Goal: Task Accomplishment & Management: Manage account settings

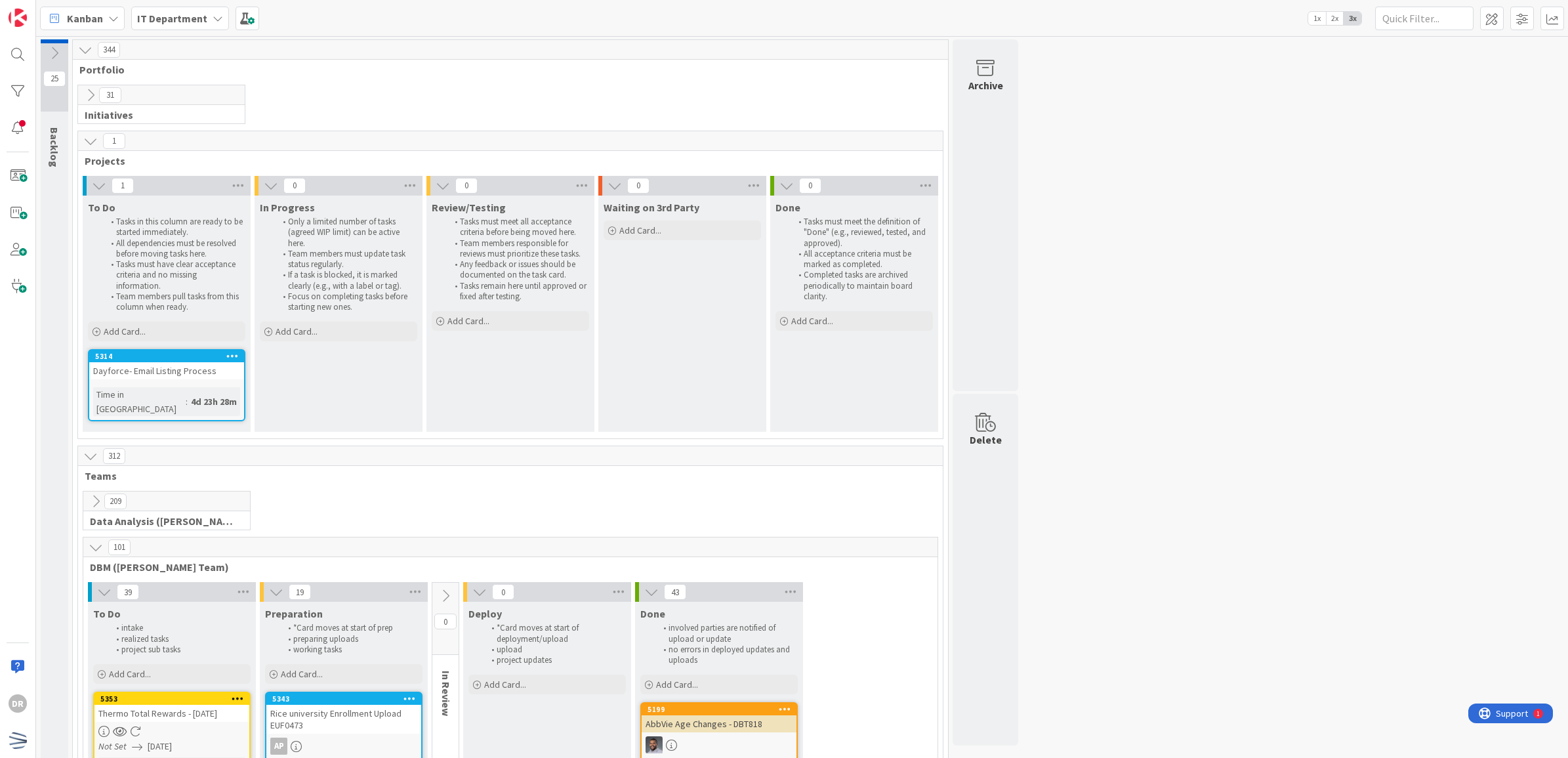
click at [96, 138] on icon at bounding box center [91, 141] width 15 height 15
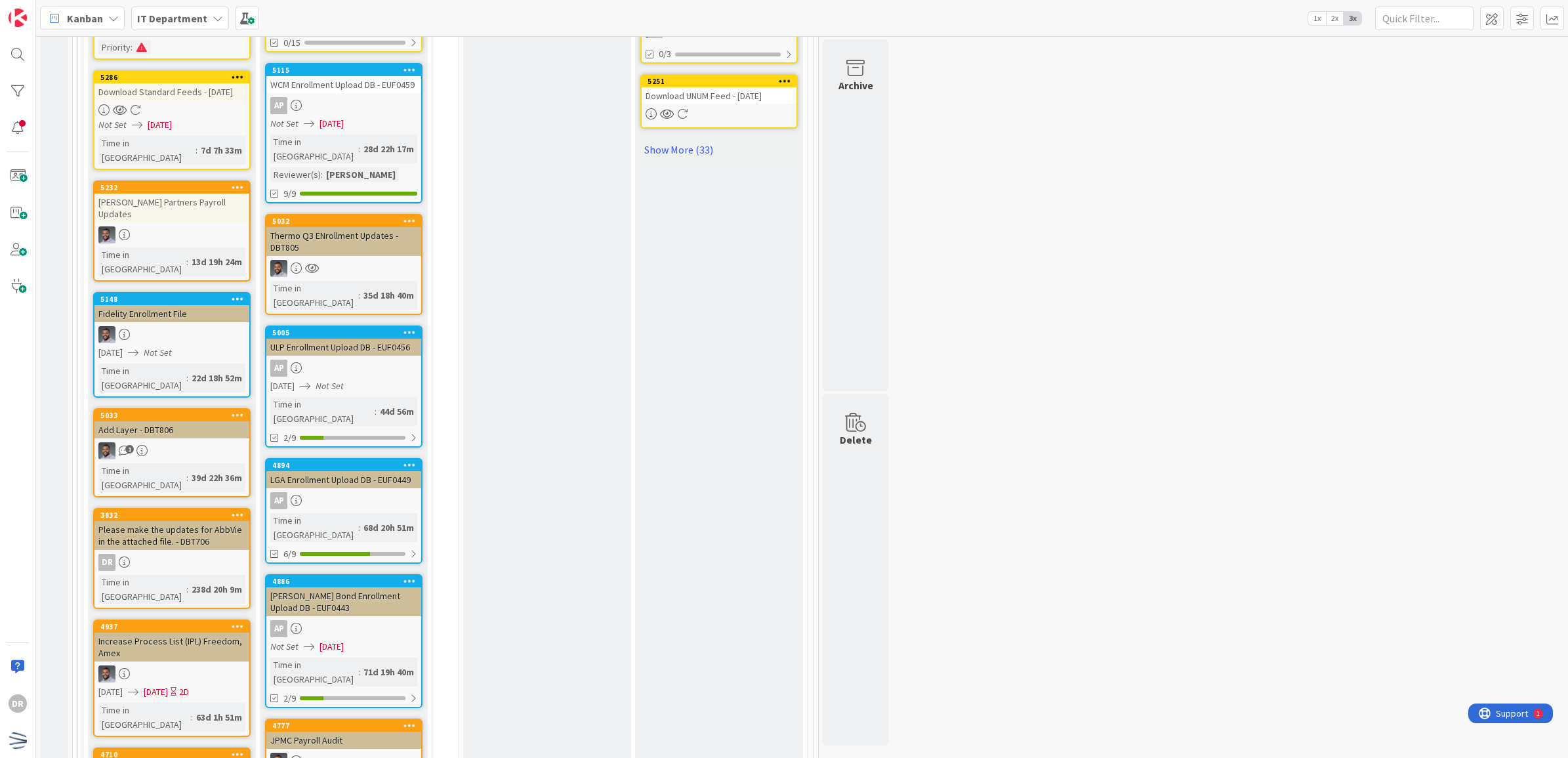
scroll to position [1199, 0]
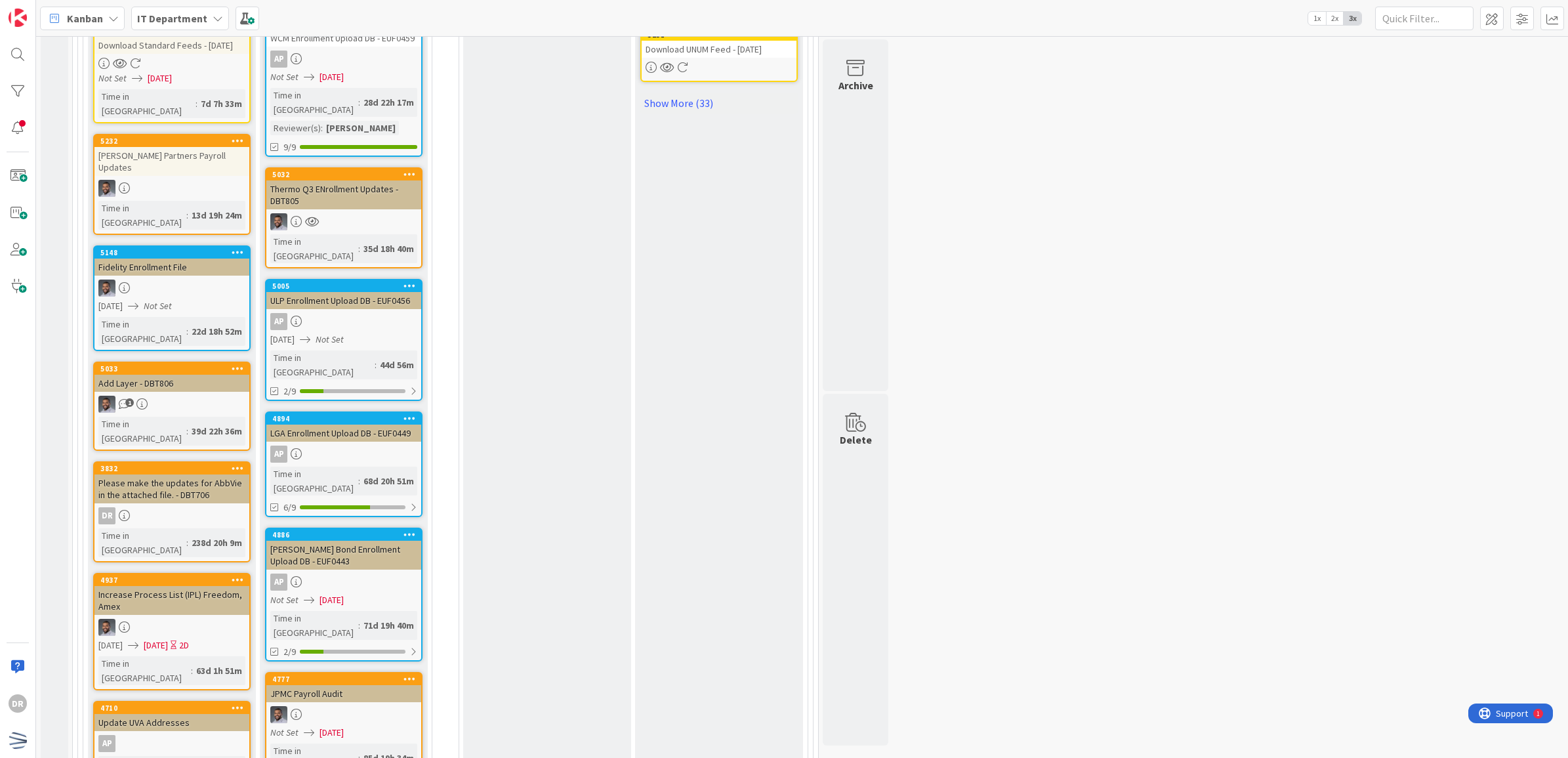
click at [240, 463] on icon at bounding box center [238, 467] width 13 height 9
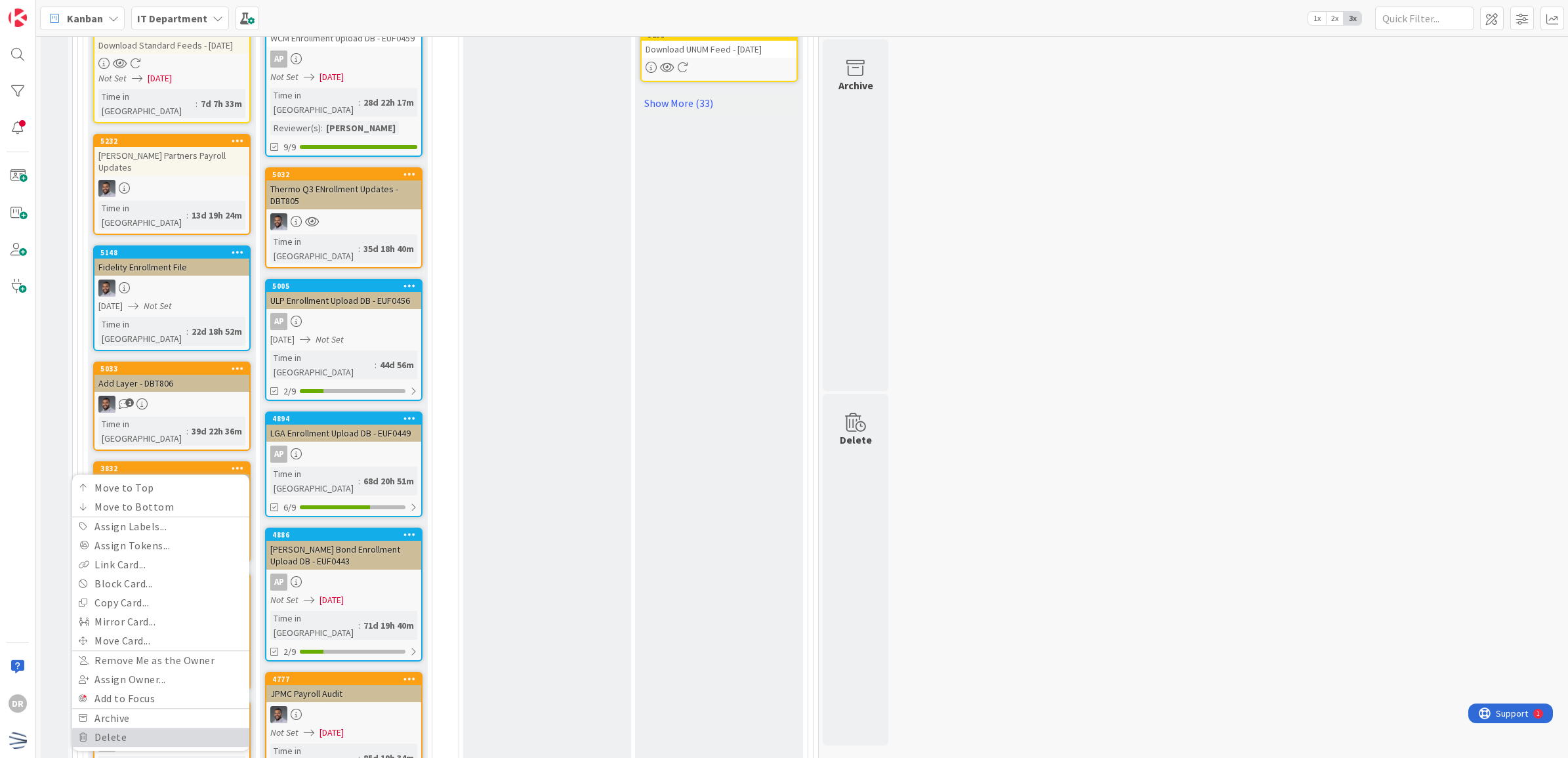
click at [122, 727] on link "Delete" at bounding box center [161, 736] width 177 height 19
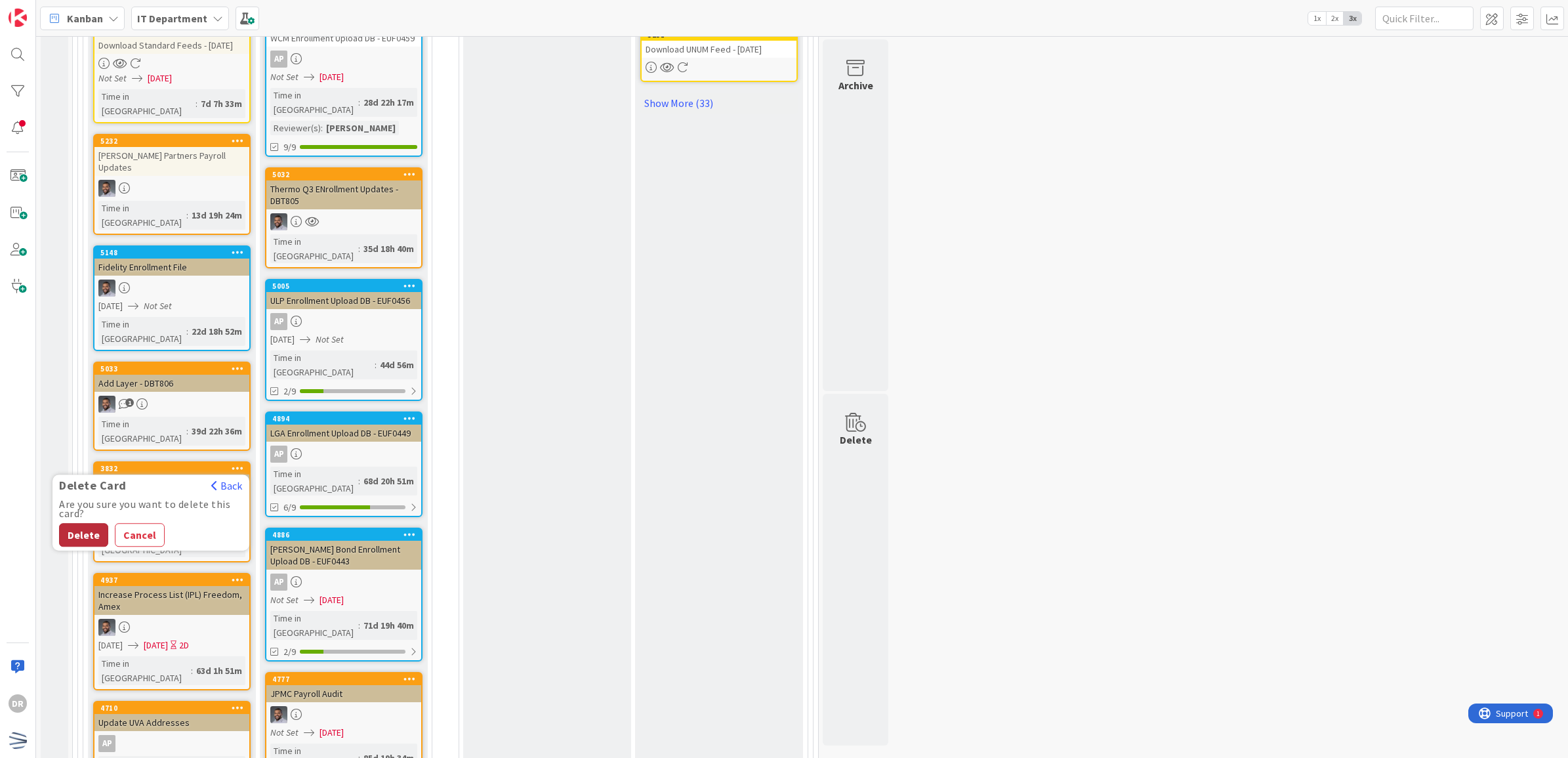
click at [80, 523] on button "Delete" at bounding box center [84, 535] width 49 height 24
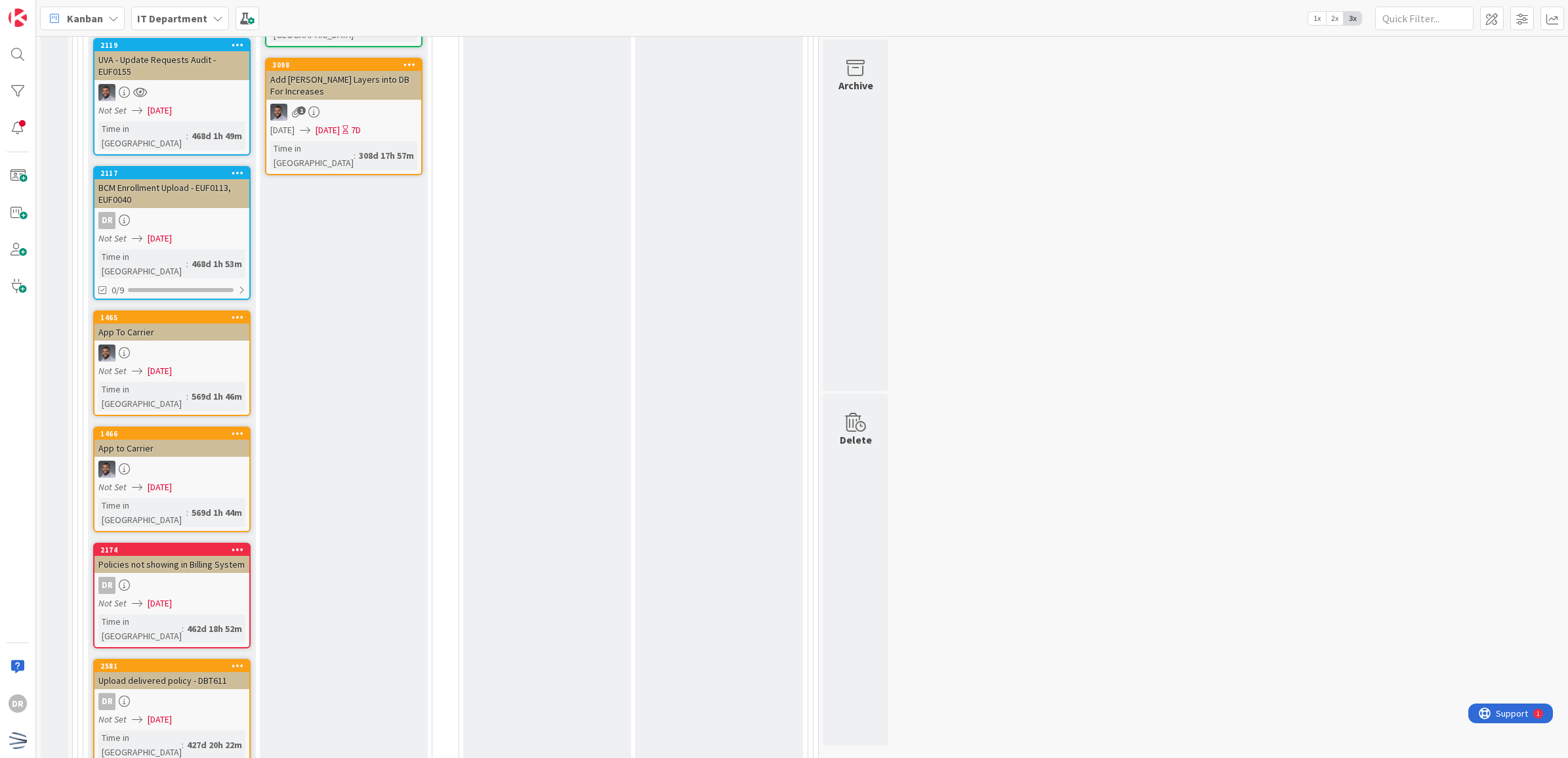
scroll to position [3216, 0]
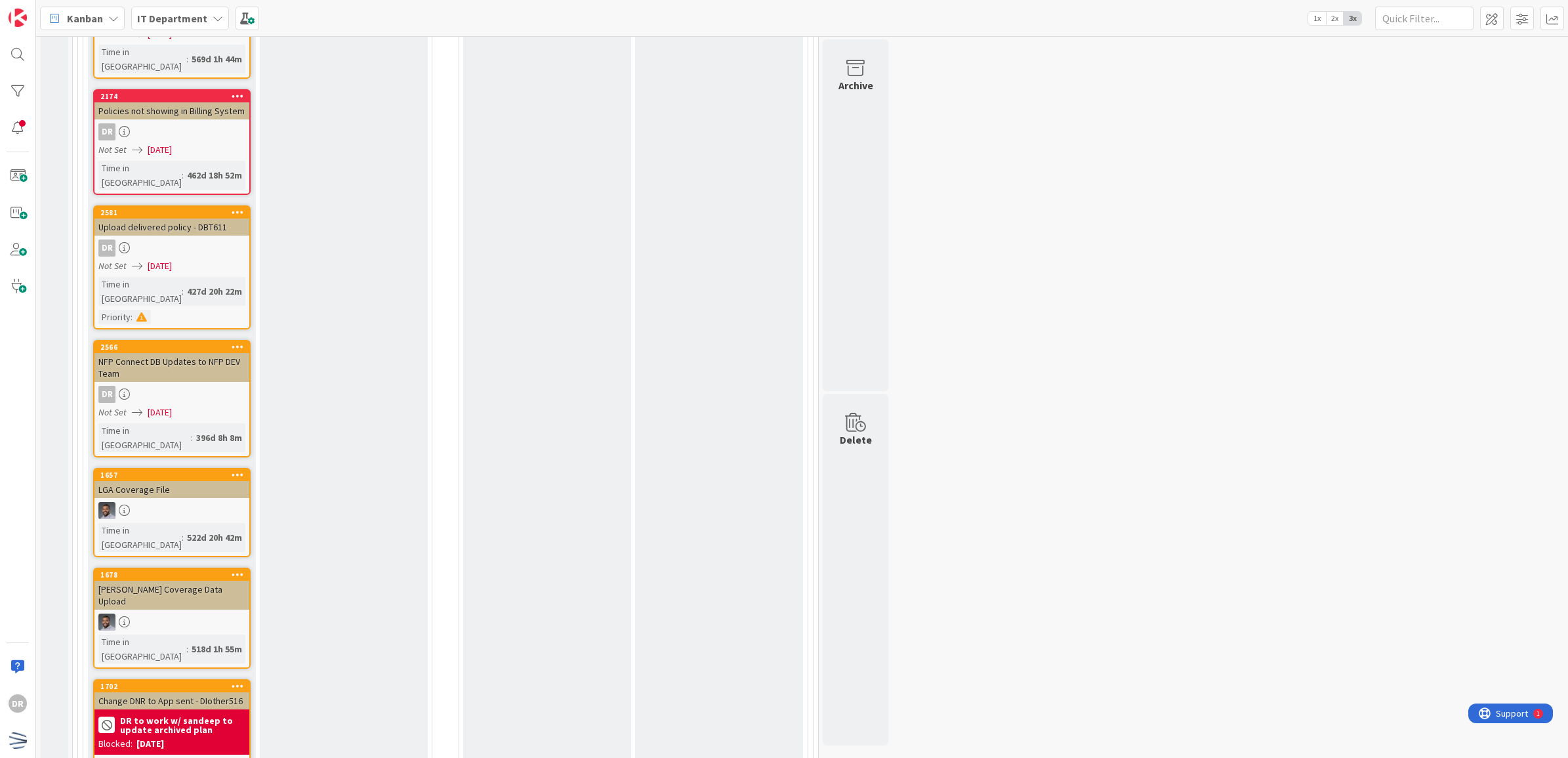
click at [240, 681] on icon at bounding box center [238, 685] width 13 height 9
click at [239, 681] on icon at bounding box center [238, 685] width 13 height 9
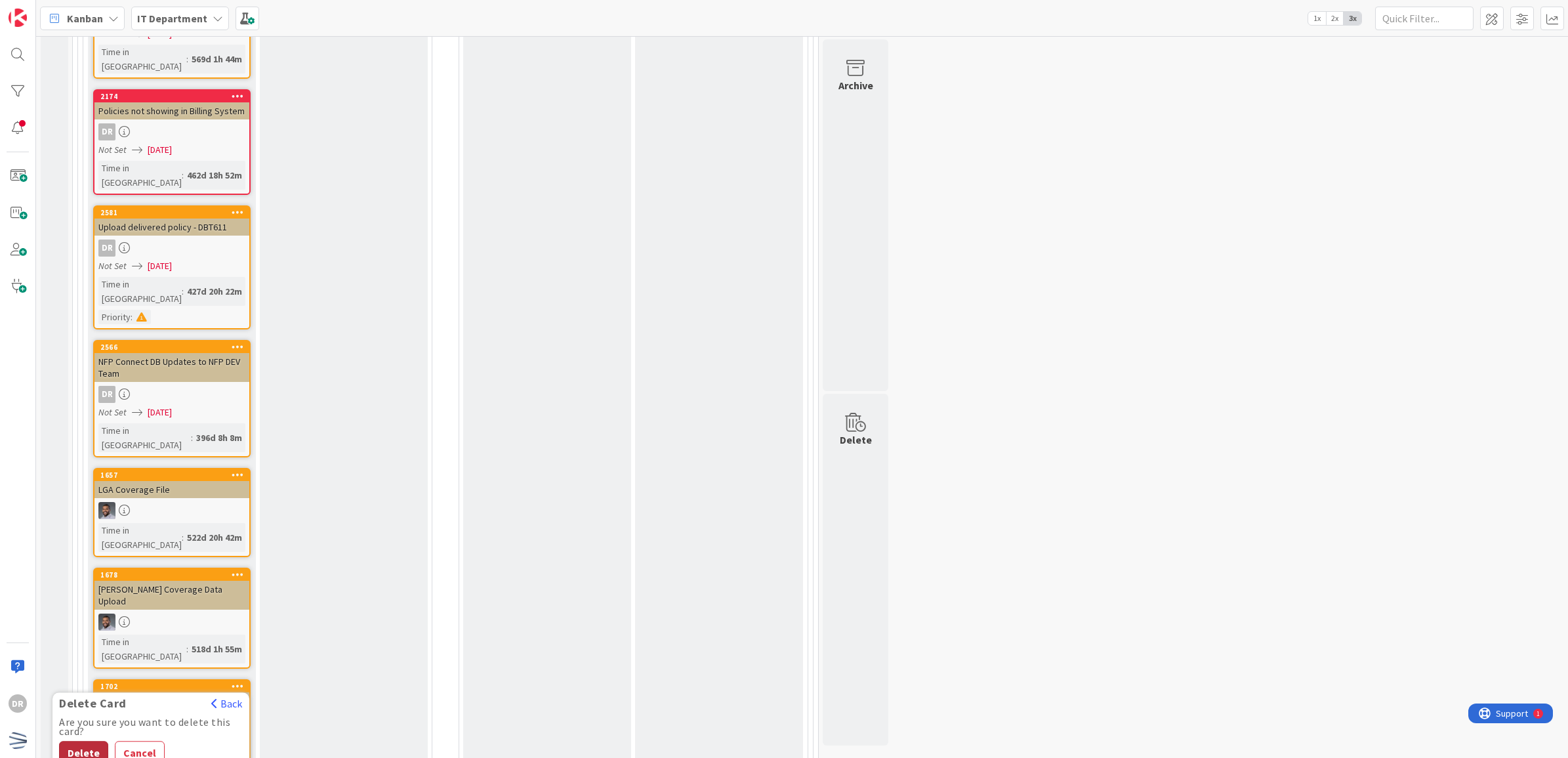
click at [91, 741] on button "Delete" at bounding box center [84, 753] width 49 height 24
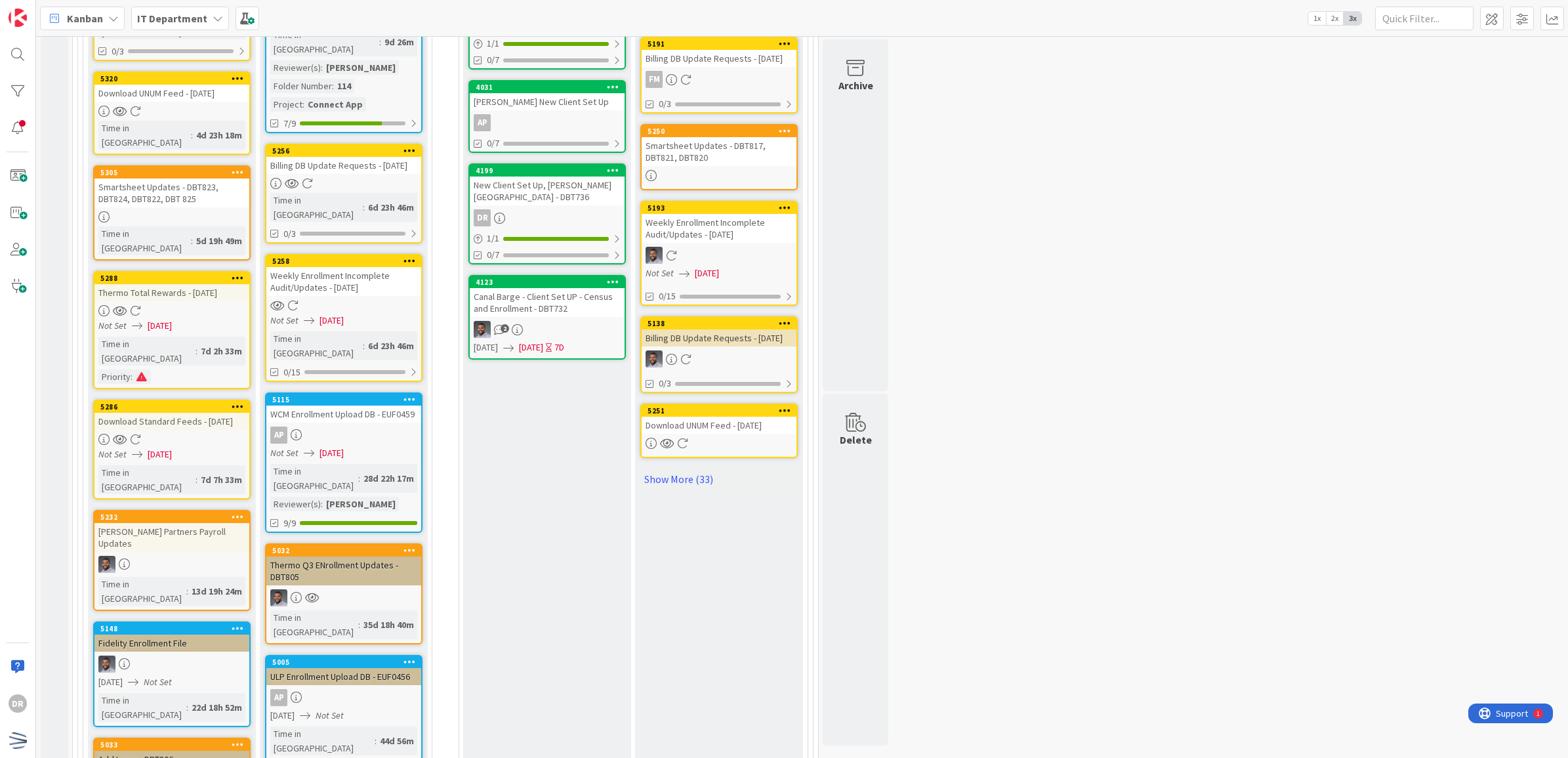
scroll to position [0, 0]
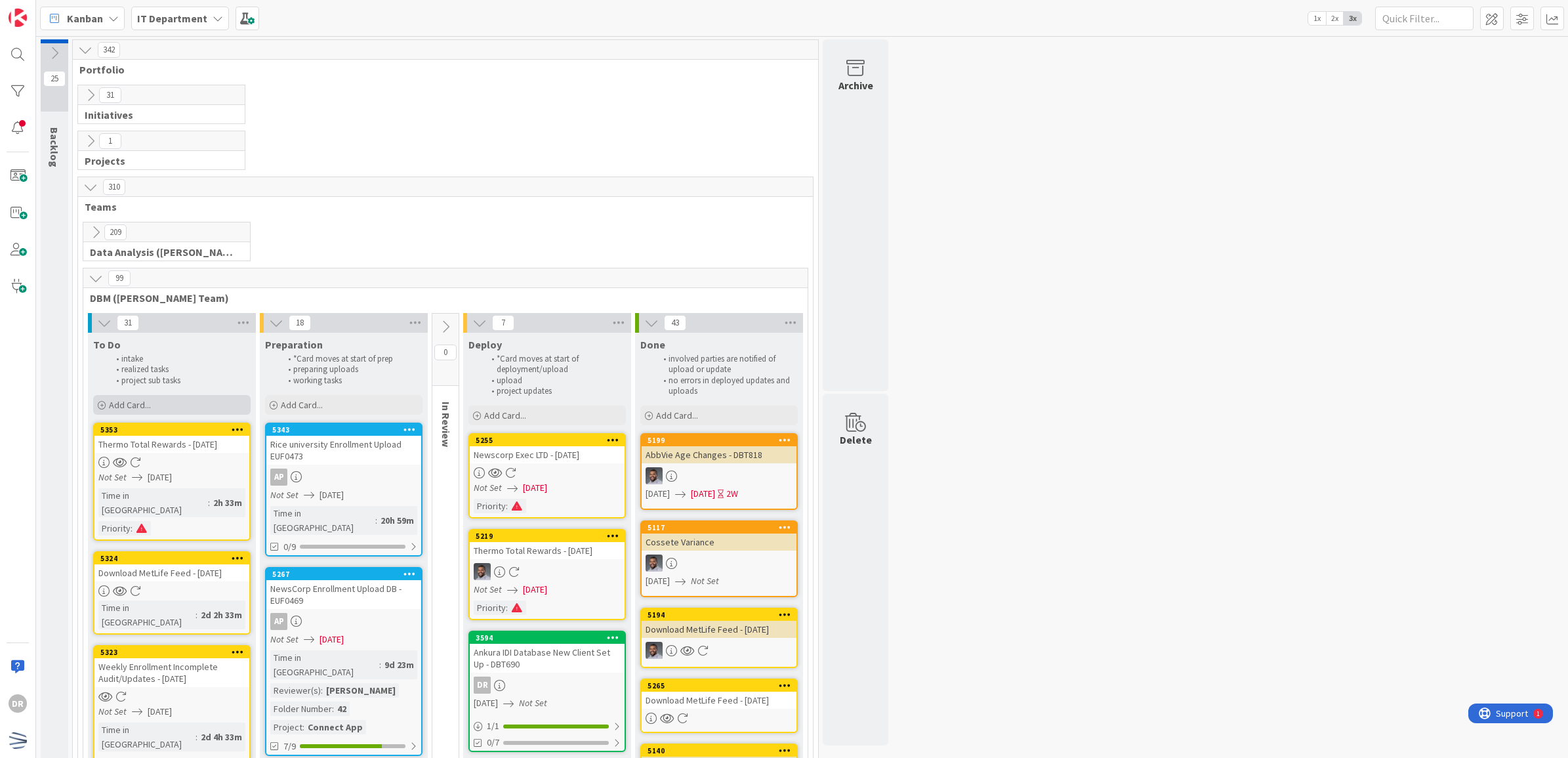
click at [163, 404] on div "Add Card..." at bounding box center [172, 405] width 158 height 20
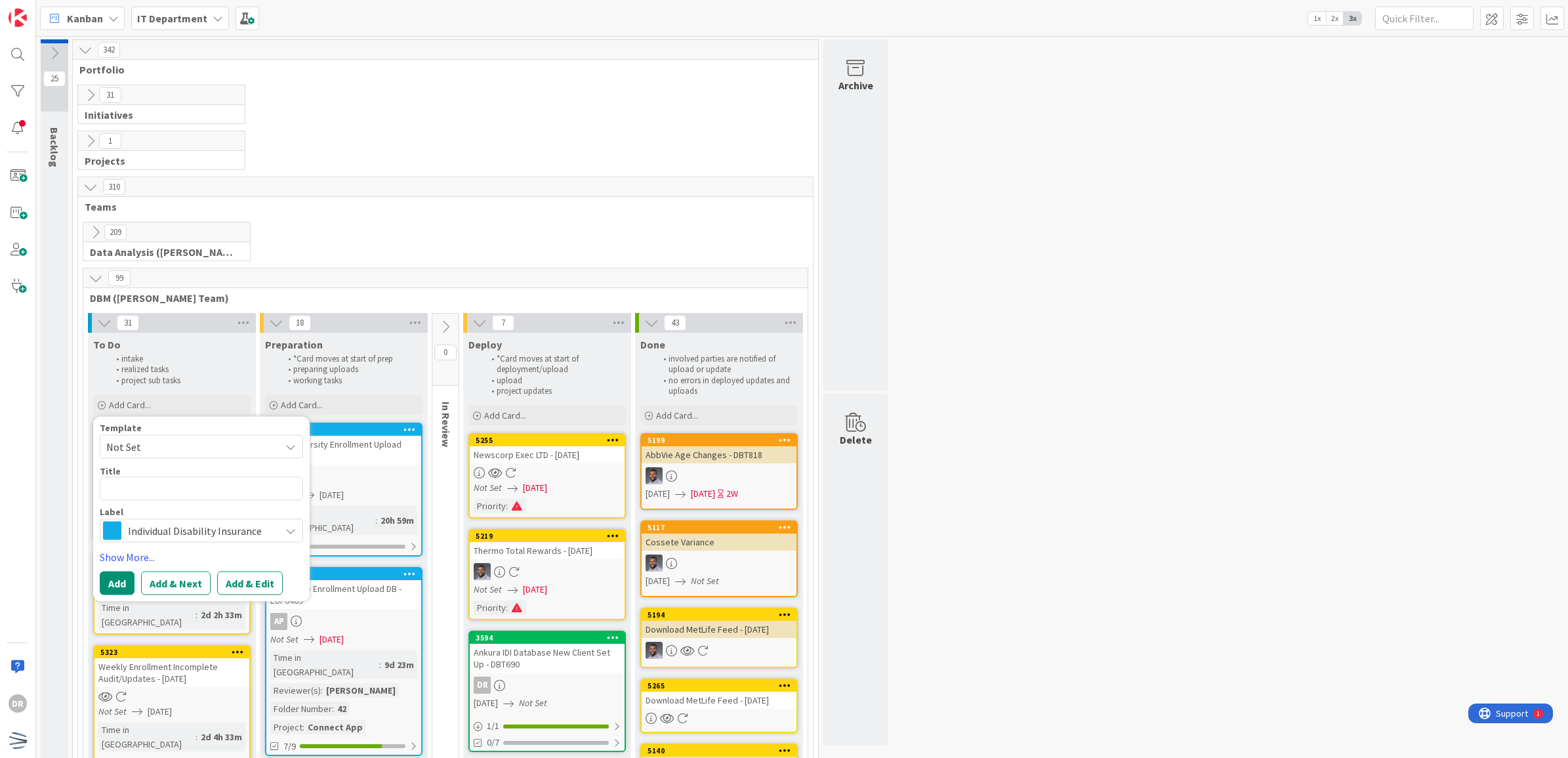
click at [125, 448] on span "Not Set" at bounding box center [188, 446] width 164 height 17
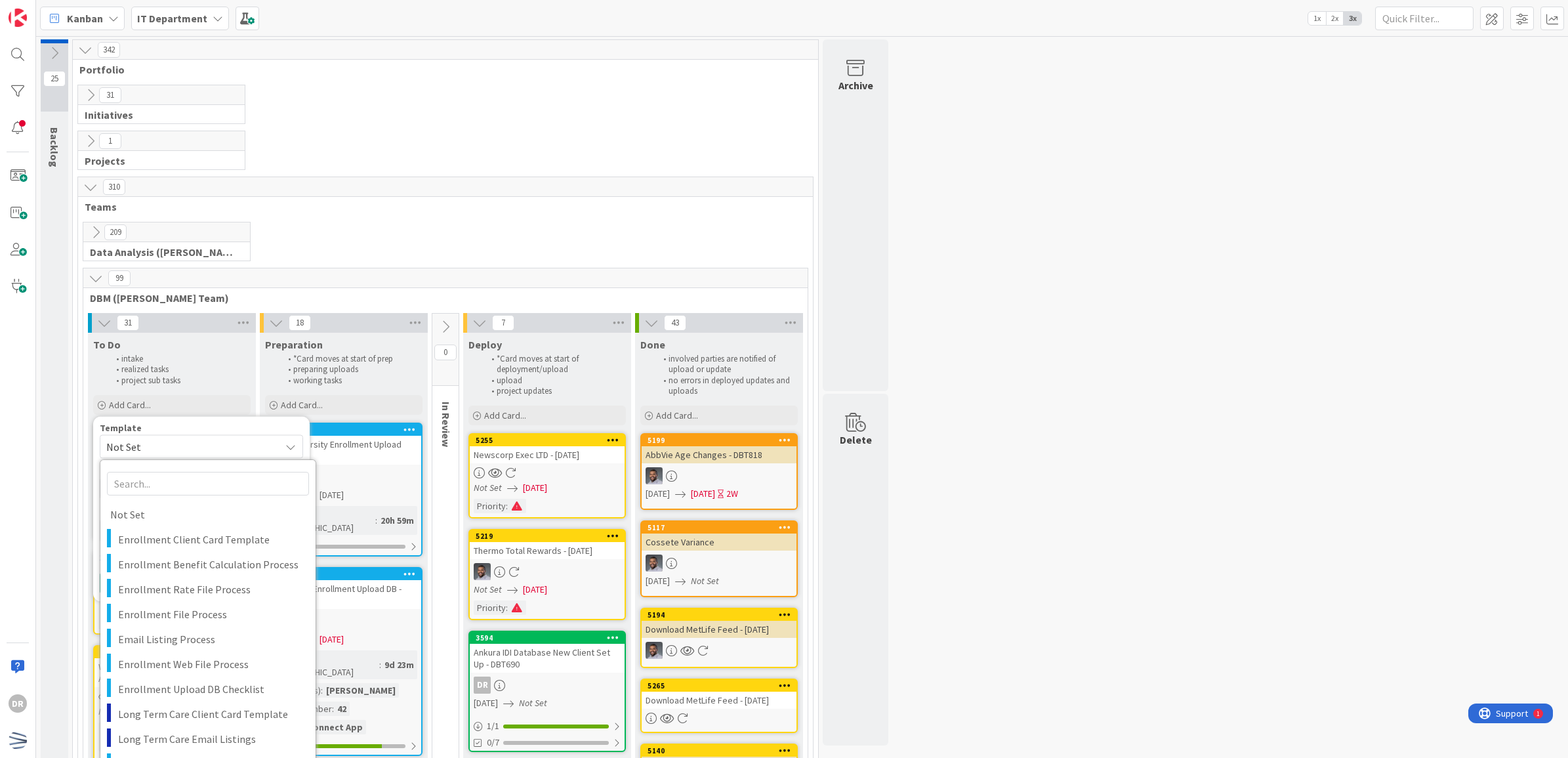
click at [124, 448] on span "Not Set" at bounding box center [188, 446] width 164 height 17
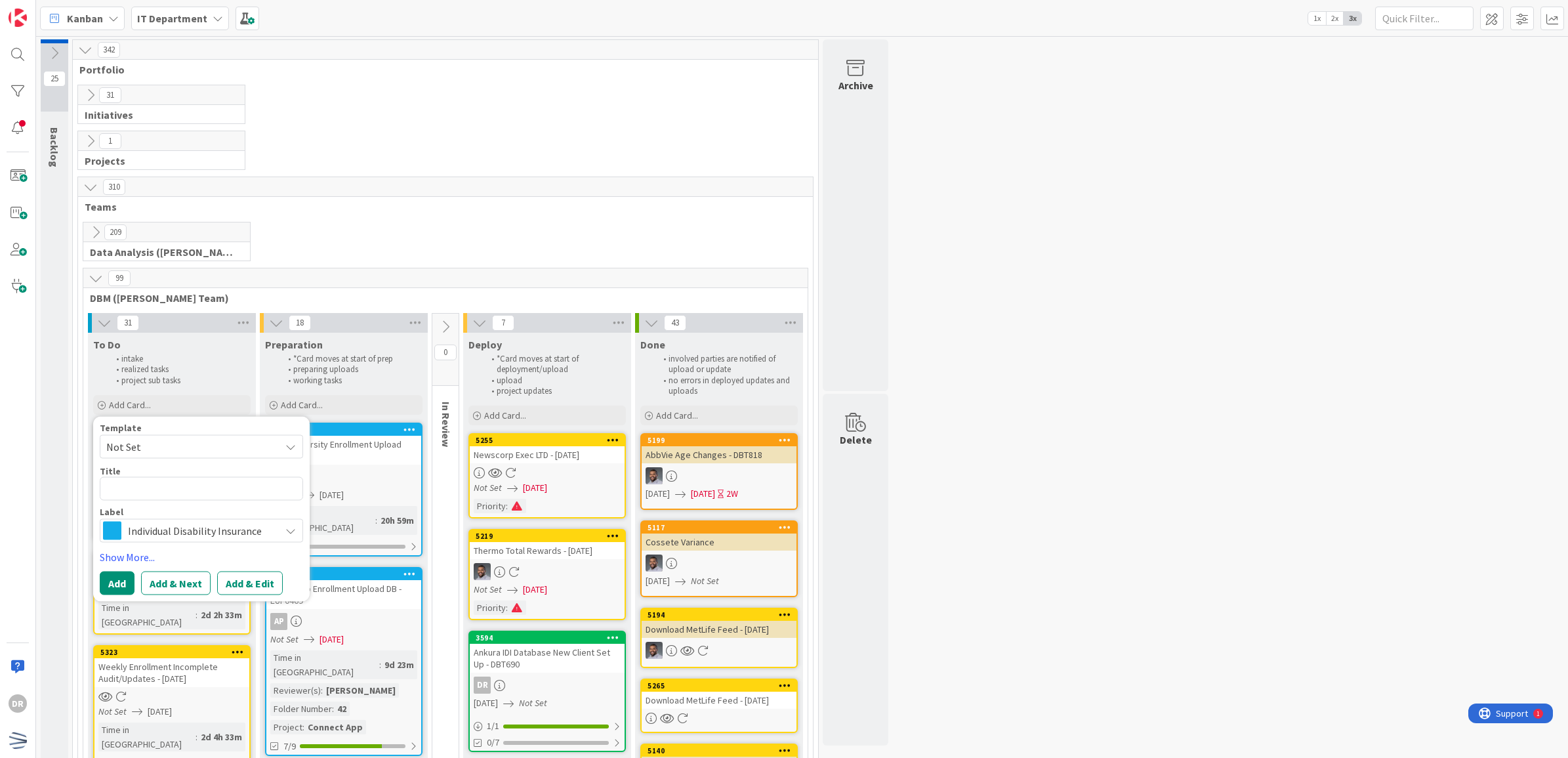
click at [151, 442] on span "Not Set" at bounding box center [188, 446] width 164 height 17
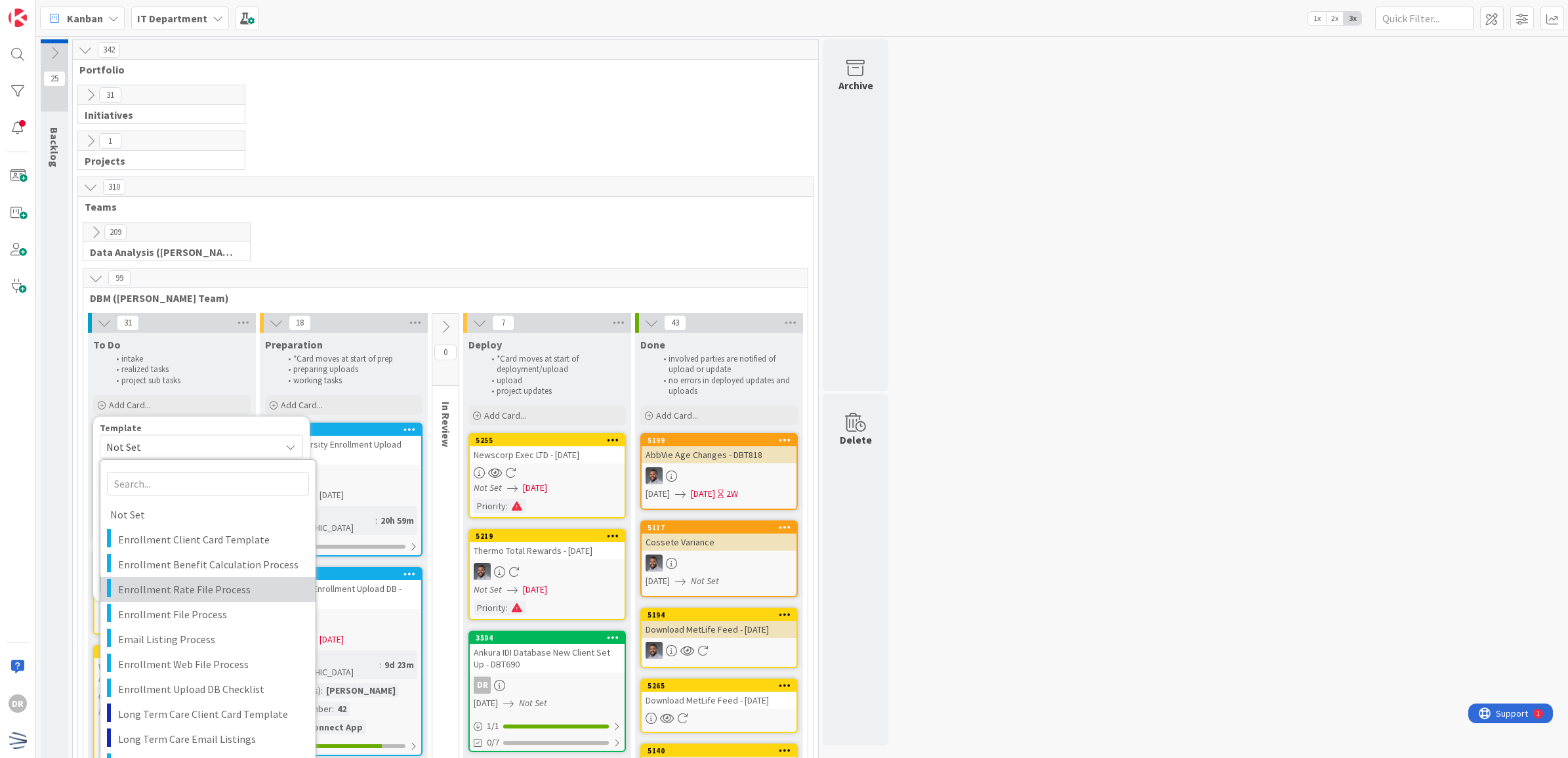
scroll to position [2, 0]
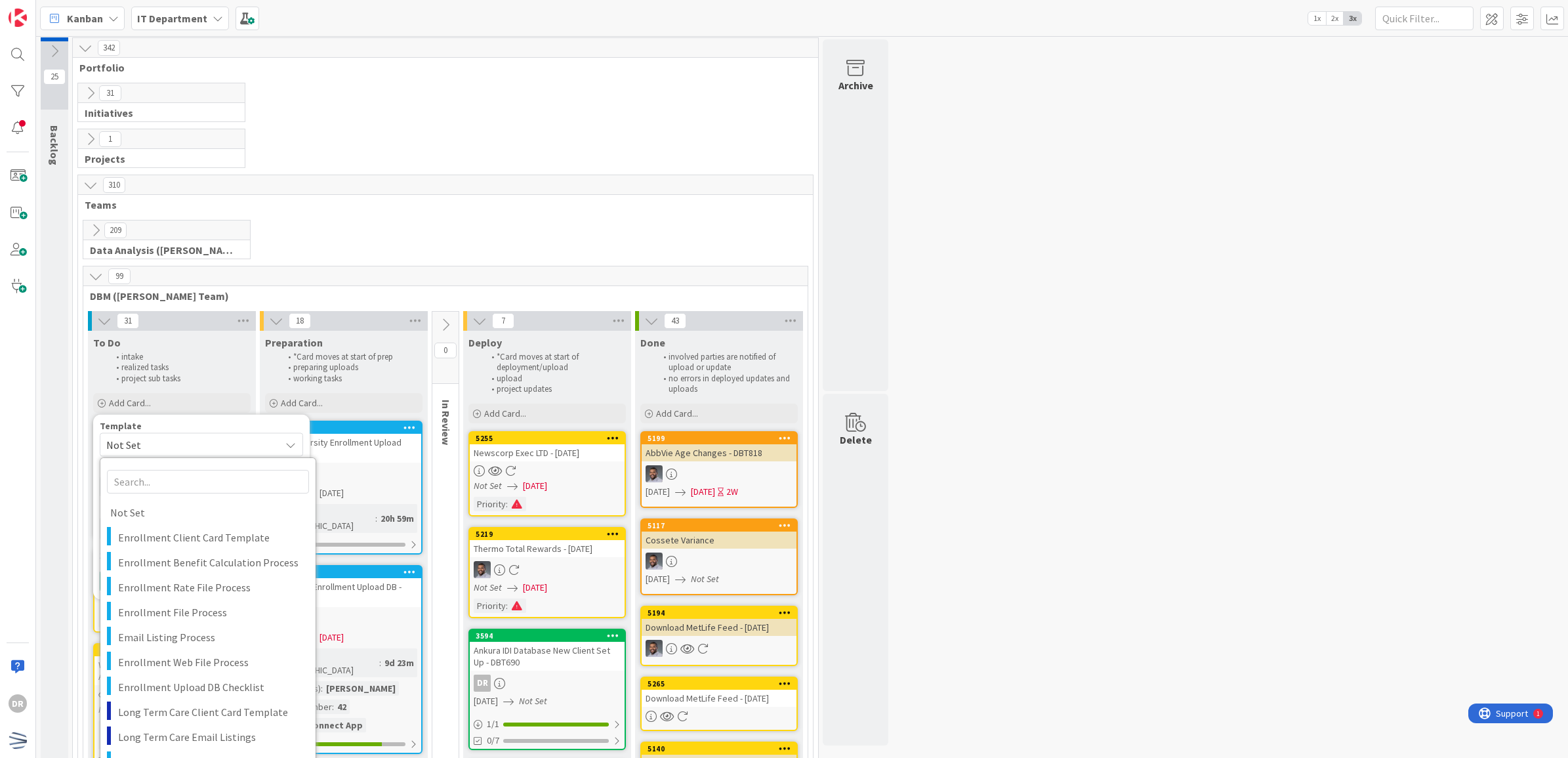
click at [170, 452] on span "Not Set" at bounding box center [188, 444] width 164 height 17
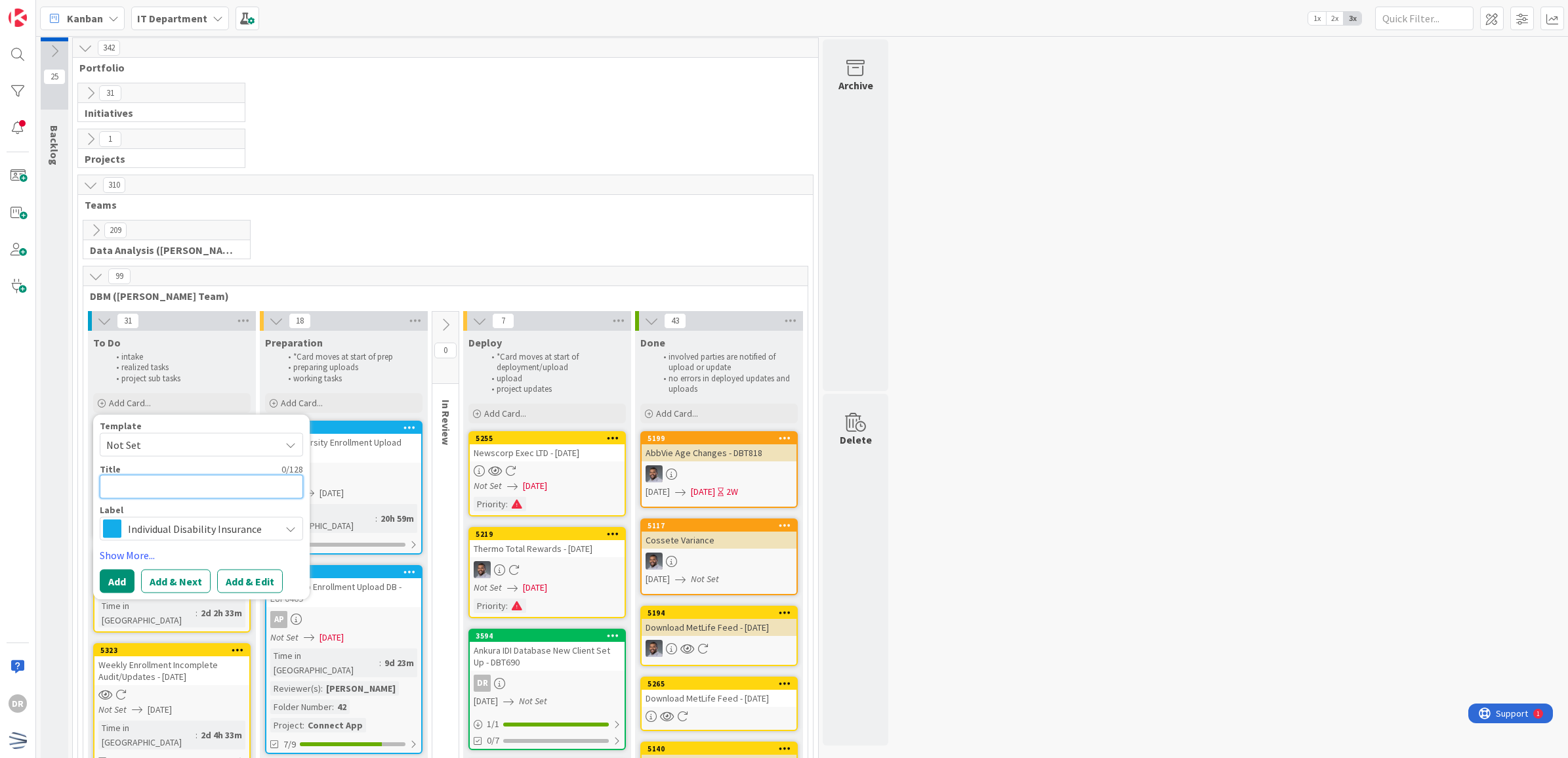
click at [168, 499] on textarea at bounding box center [201, 486] width 203 height 25
click at [179, 486] on textarea at bounding box center [201, 486] width 203 height 25
paste textarea "NFP Enrollment Updates"
type textarea "x"
type textarea "NFP Enrollment Updates"
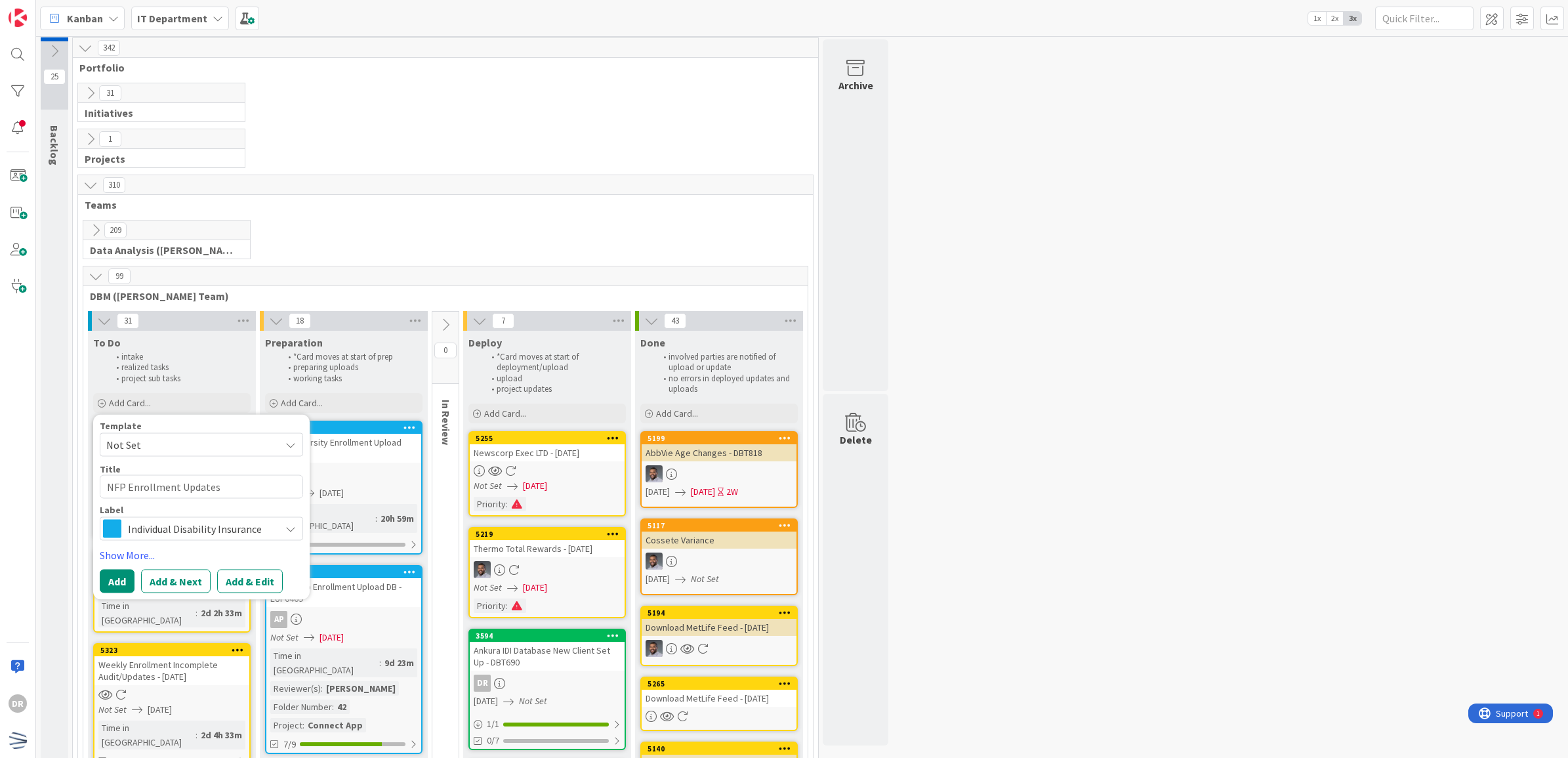
click at [164, 523] on span "Individual Disability Insurance" at bounding box center [201, 528] width 146 height 19
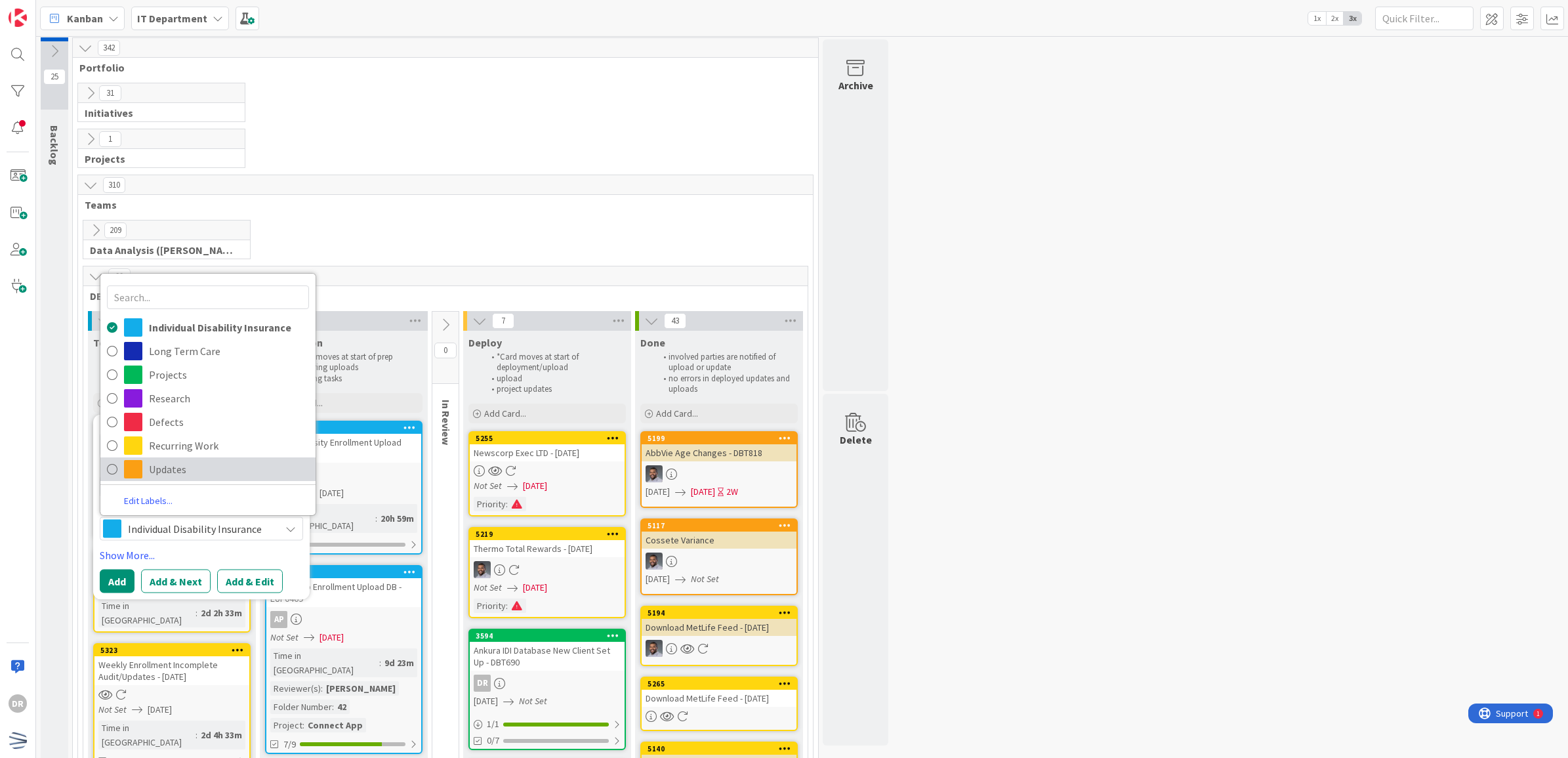
click at [166, 473] on span "Updates" at bounding box center [229, 469] width 160 height 20
type textarea "x"
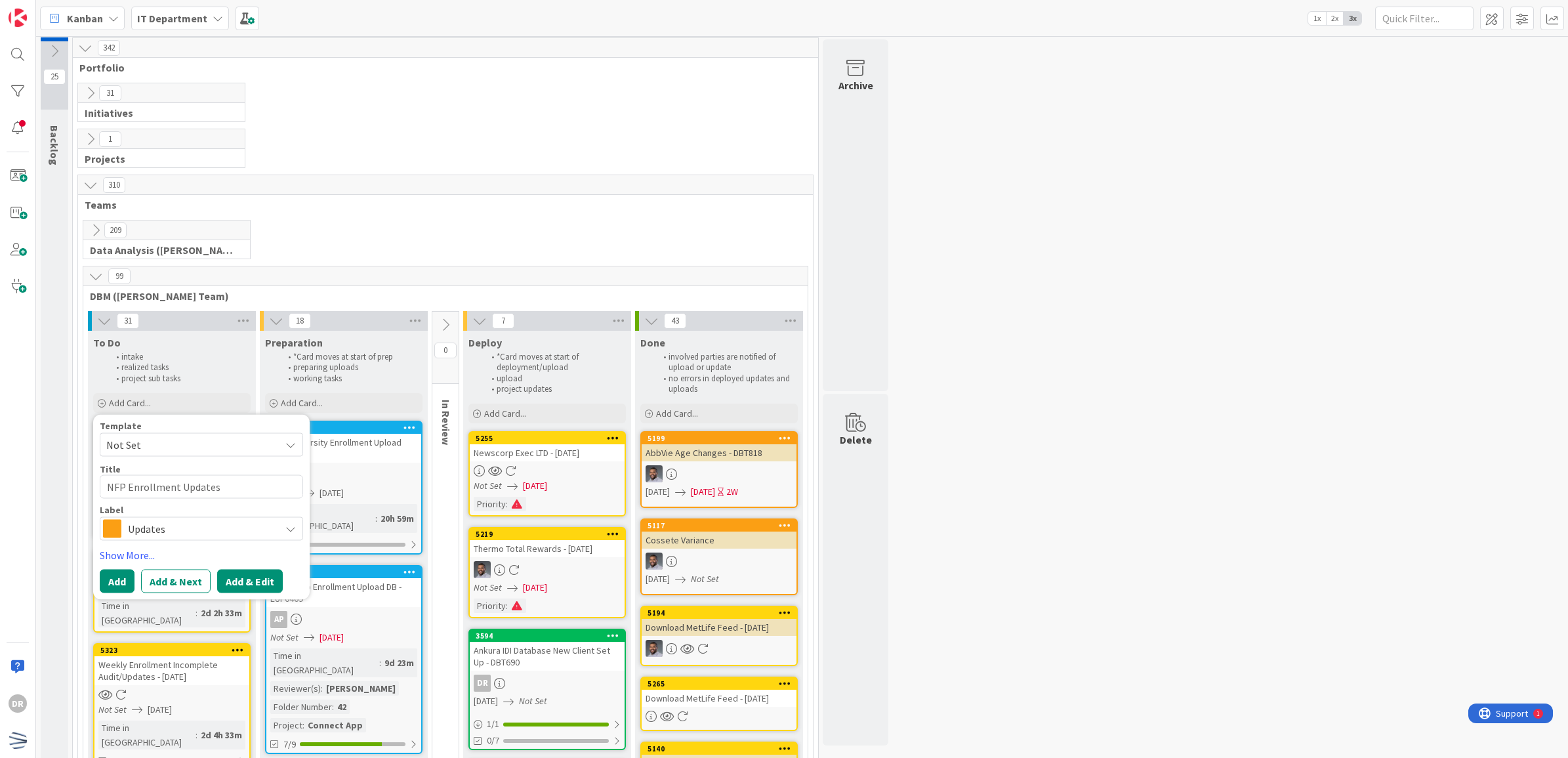
click at [250, 588] on button "Add & Edit" at bounding box center [249, 582] width 66 height 24
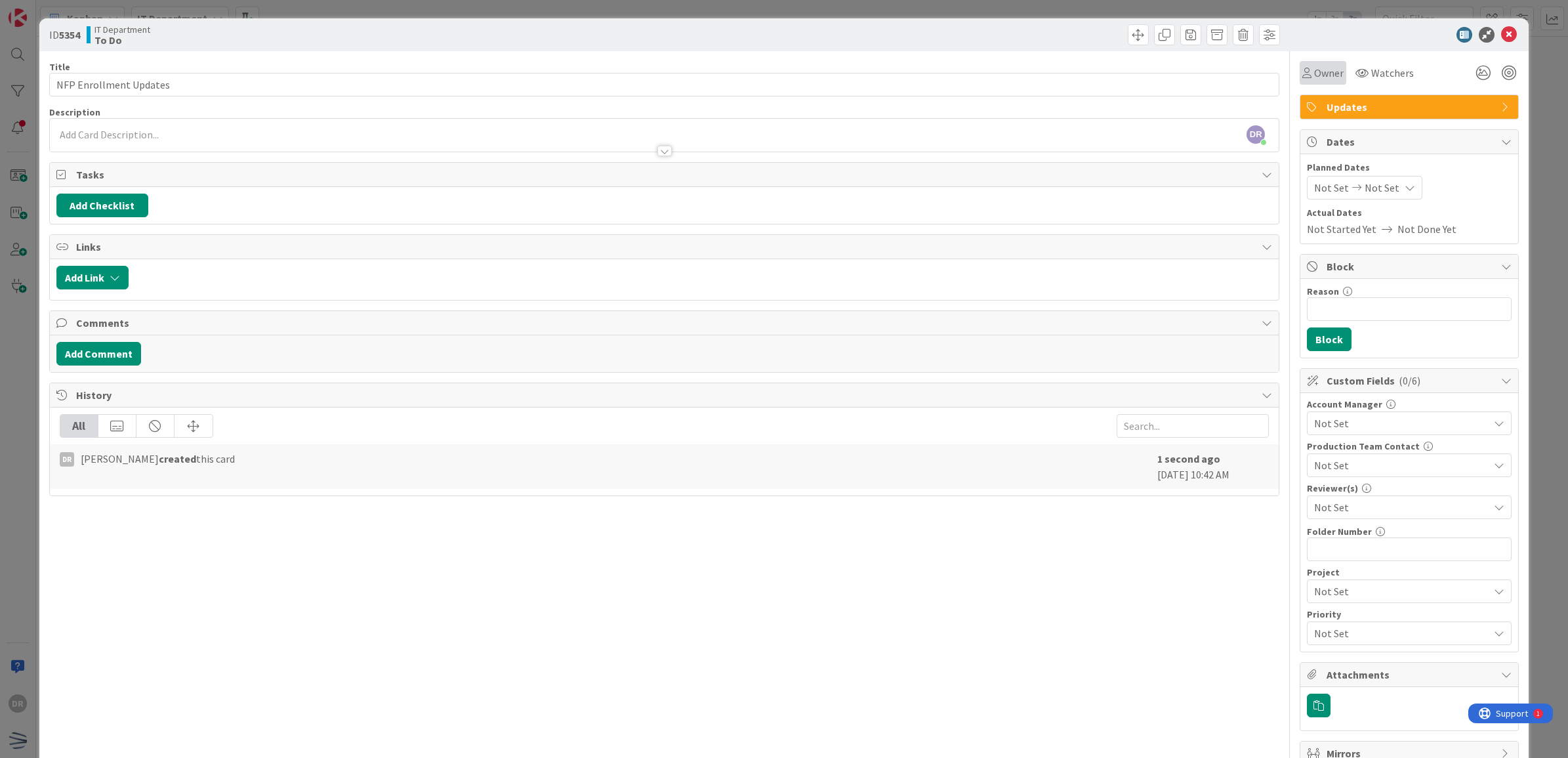
click at [1323, 80] on span "Owner" at bounding box center [1329, 73] width 30 height 16
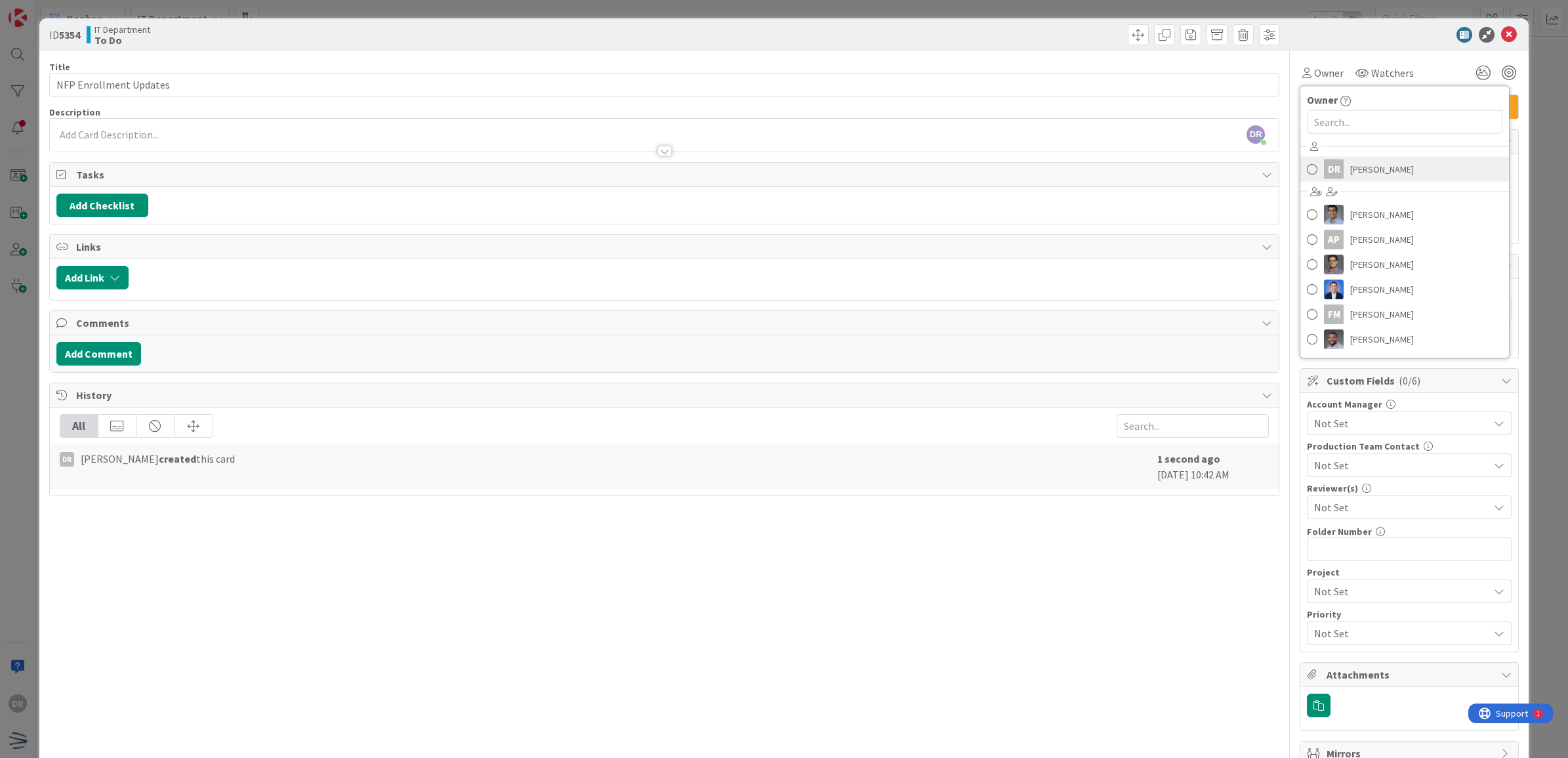
click at [1351, 164] on span "[PERSON_NAME]" at bounding box center [1382, 170] width 64 height 20
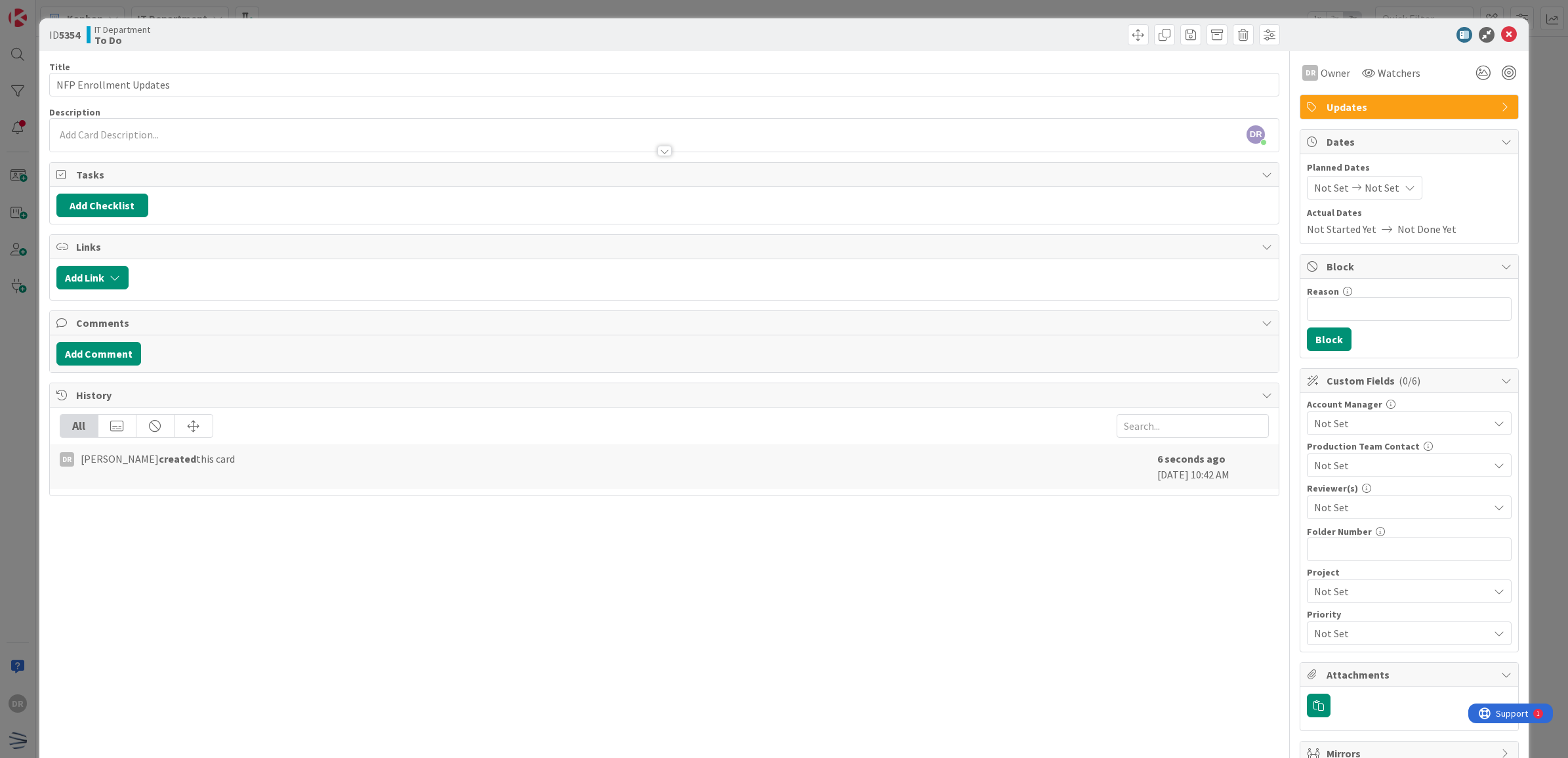
click at [1323, 36] on div at bounding box center [1403, 34] width 233 height 16
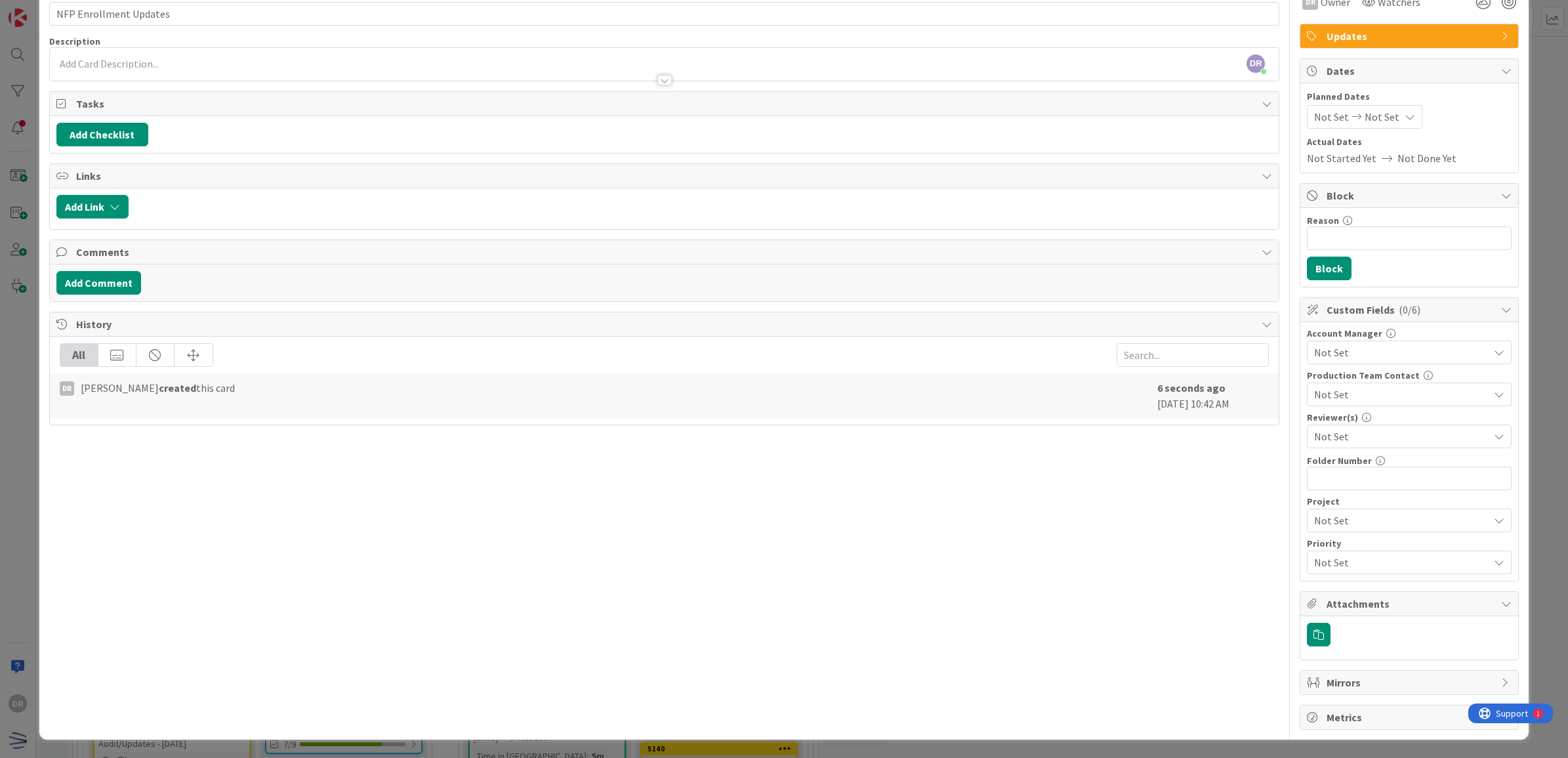
click at [1345, 559] on span "Not Set" at bounding box center [1398, 562] width 168 height 19
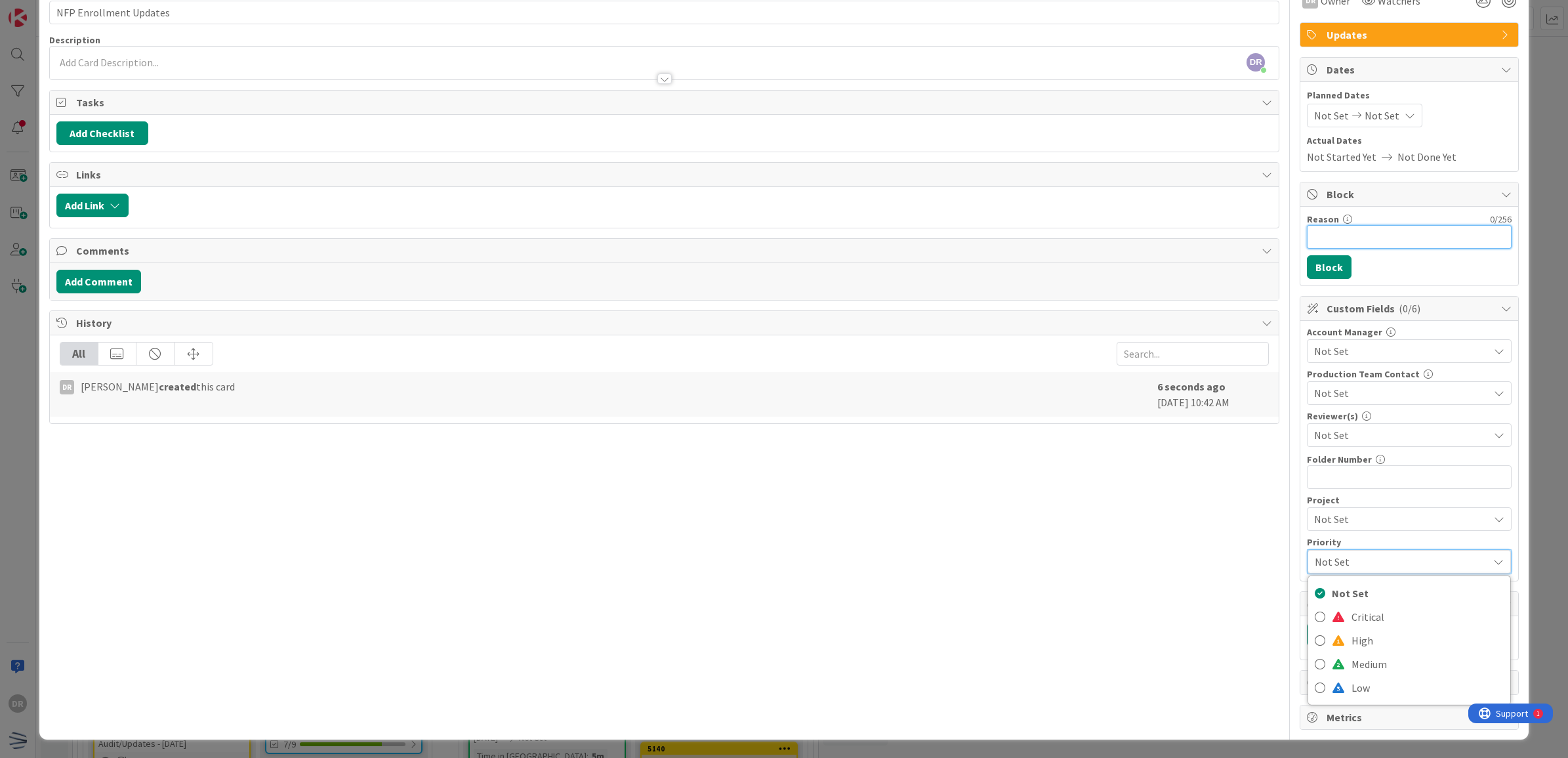
click at [1343, 231] on input "Reason" at bounding box center [1409, 237] width 205 height 24
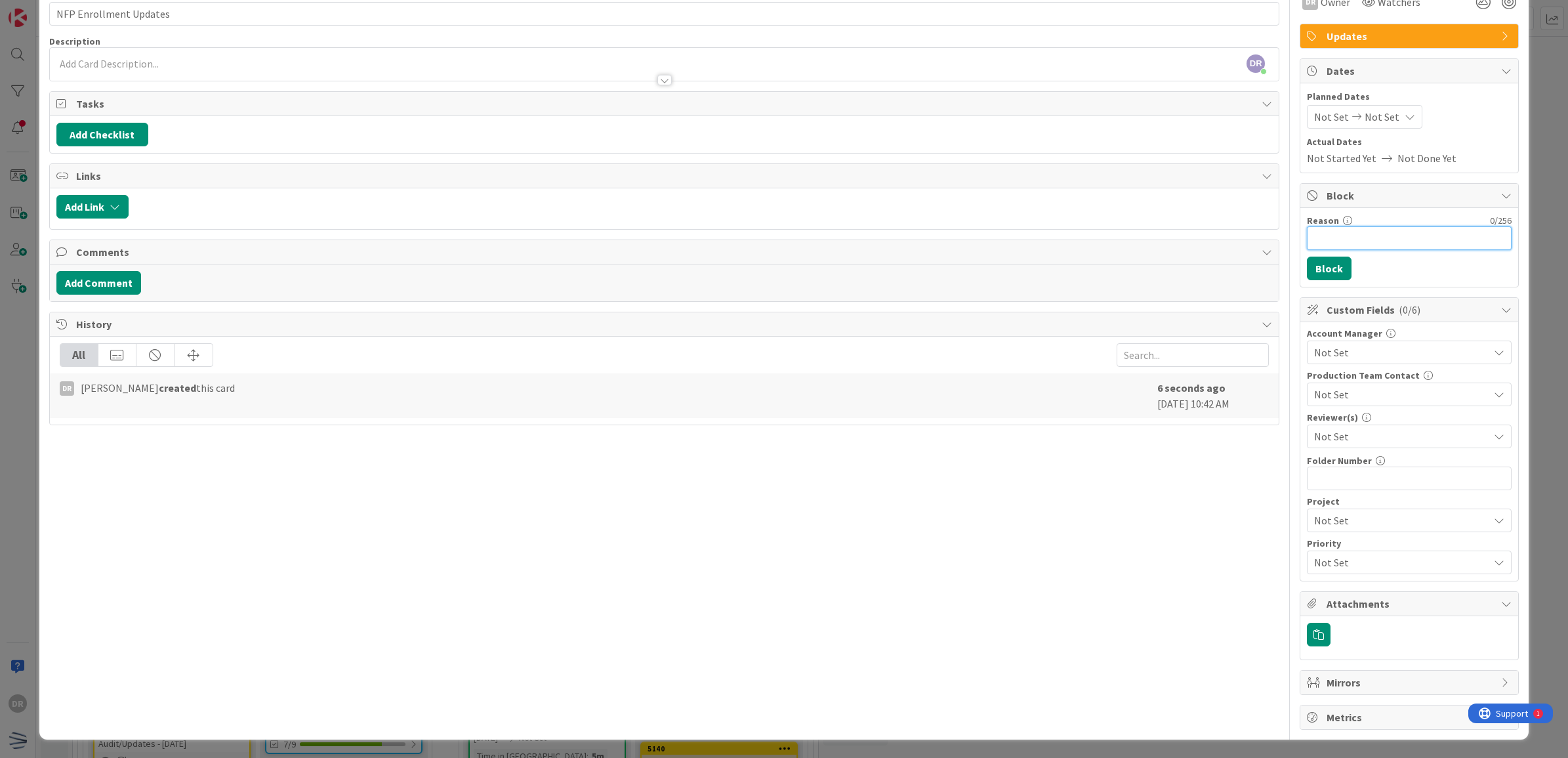
scroll to position [0, 0]
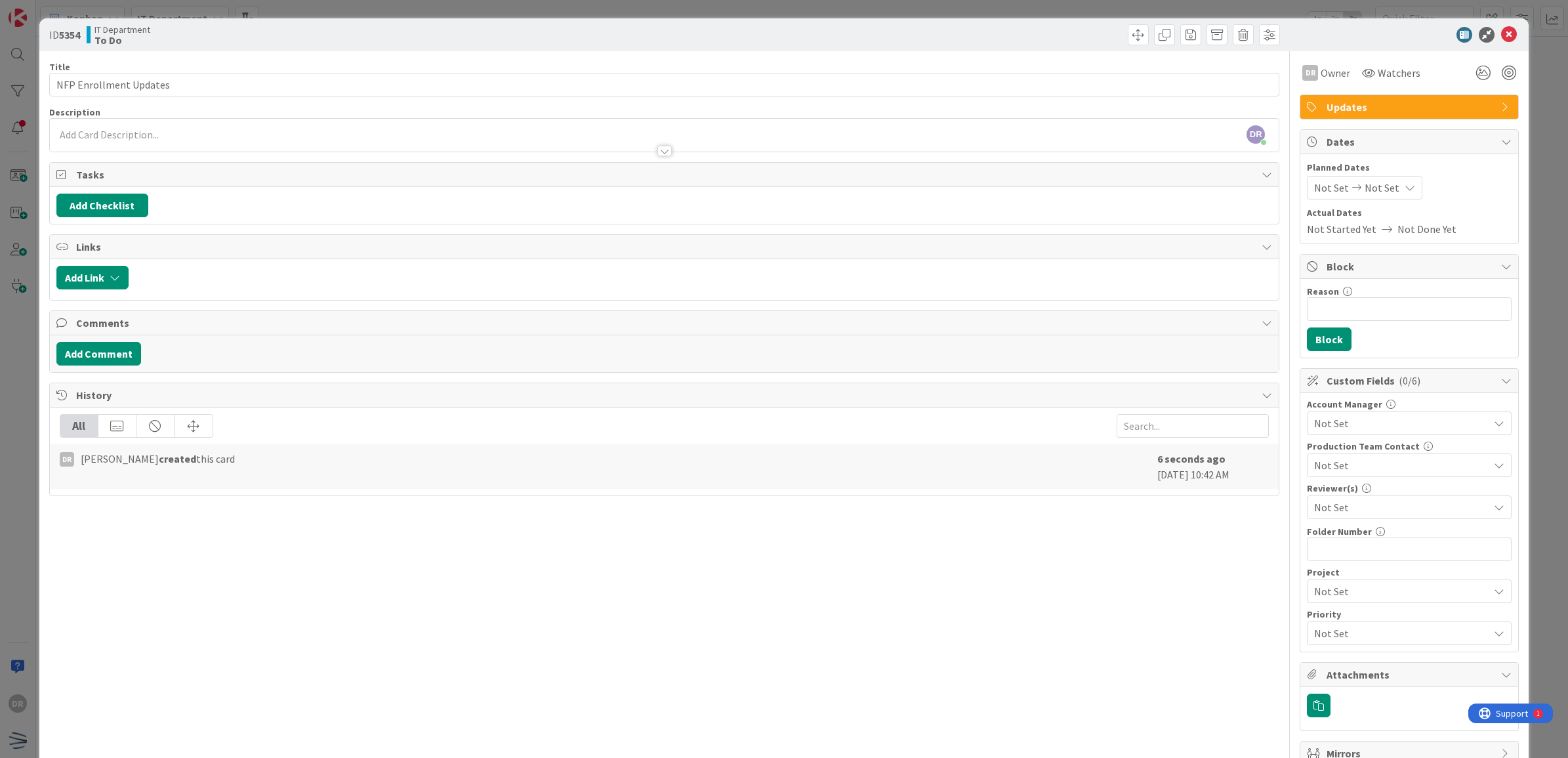
click at [1315, 185] on span "Not Set" at bounding box center [1331, 187] width 34 height 16
click at [1376, 185] on span "Not Set" at bounding box center [1382, 187] width 34 height 16
click at [1329, 233] on div "Move backward to switch to the previous month." at bounding box center [1334, 230] width 26 height 22
click at [1373, 365] on td "30" at bounding box center [1386, 376] width 26 height 25
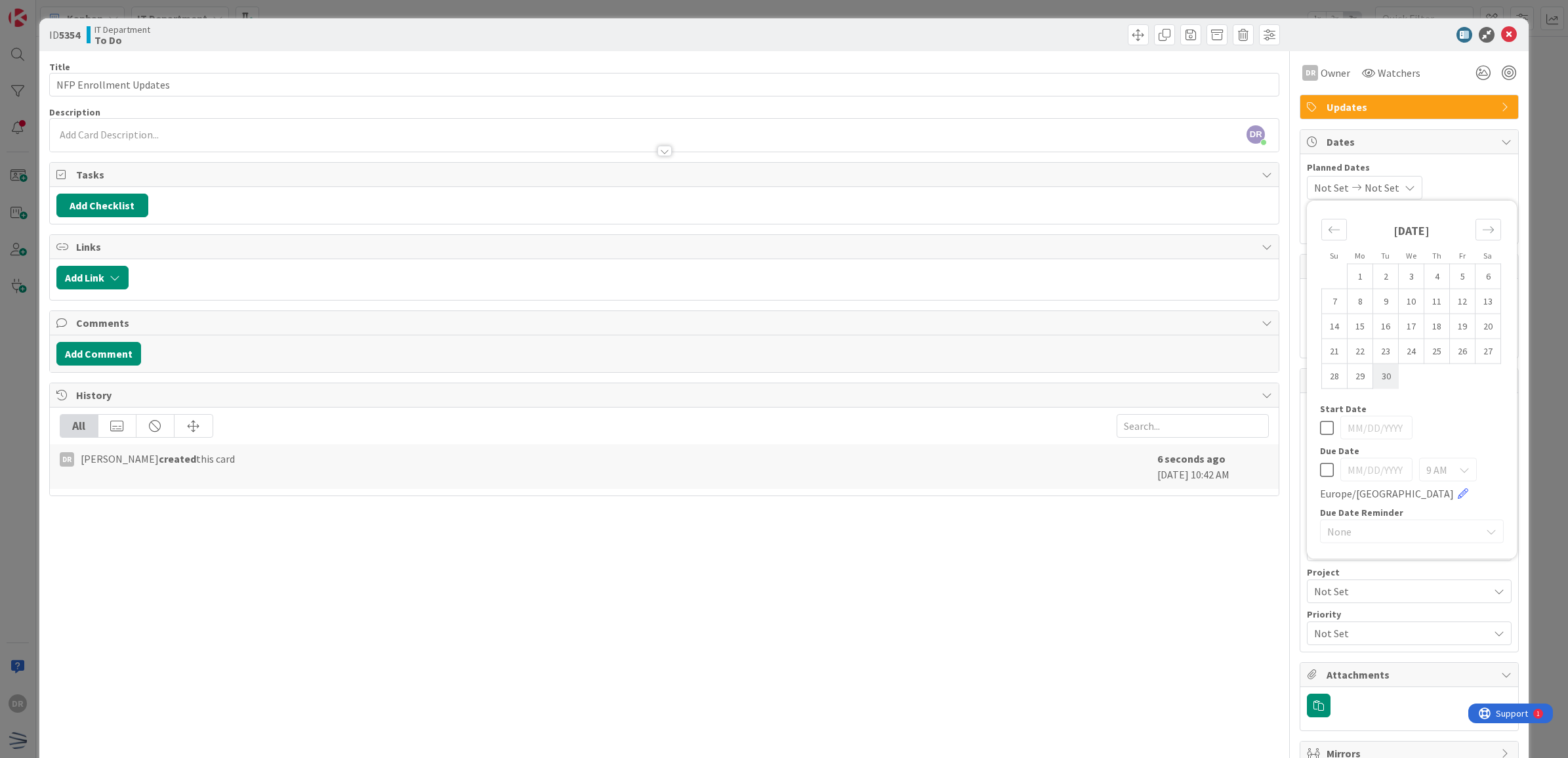
type input "[DATE]"
click at [1377, 376] on td "30" at bounding box center [1386, 376] width 26 height 25
type input "[DATE]"
click at [1343, 185] on span "[DATE]" at bounding box center [1330, 187] width 32 height 16
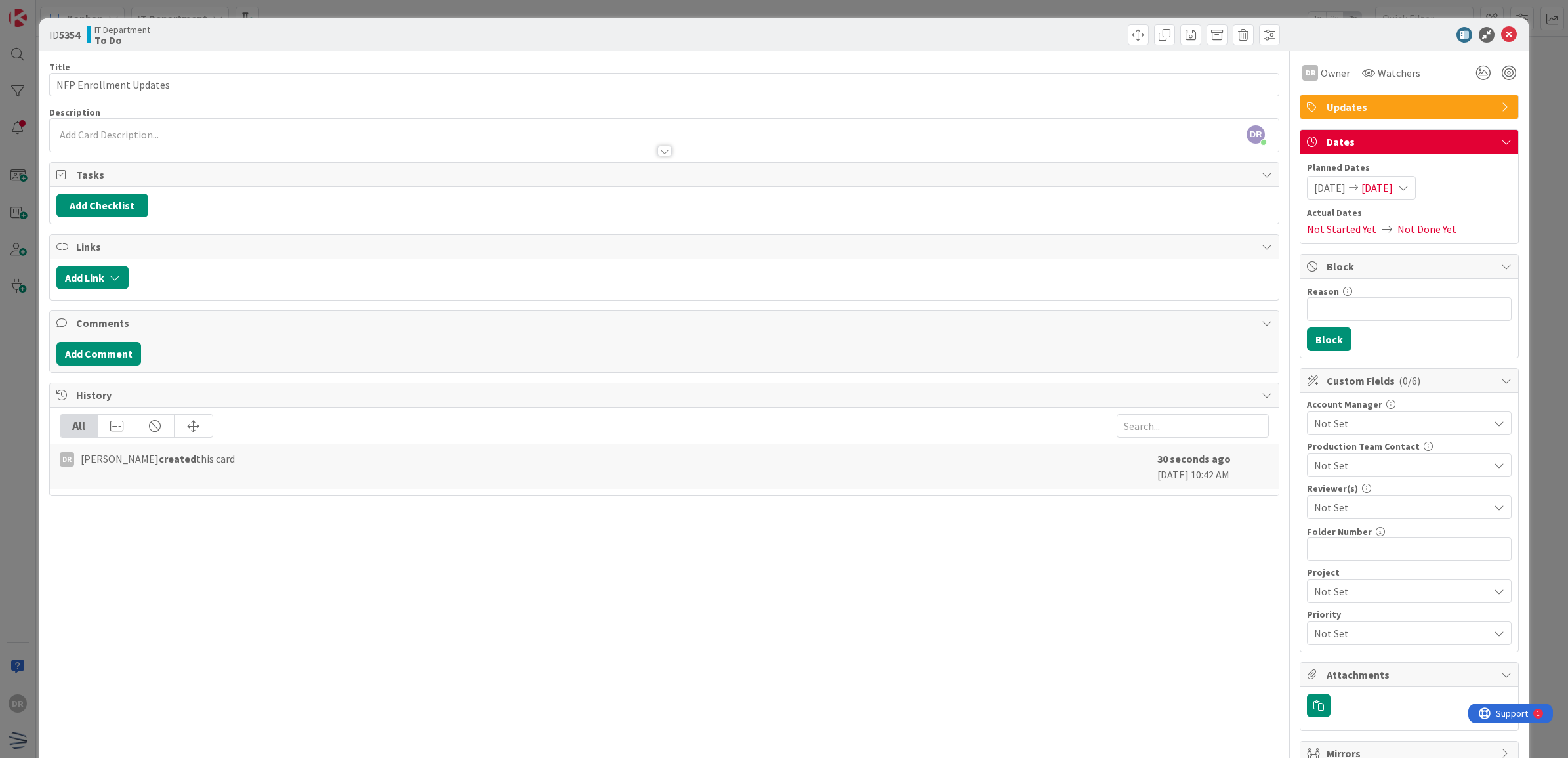
click at [1345, 185] on span "[DATE]" at bounding box center [1330, 187] width 32 height 16
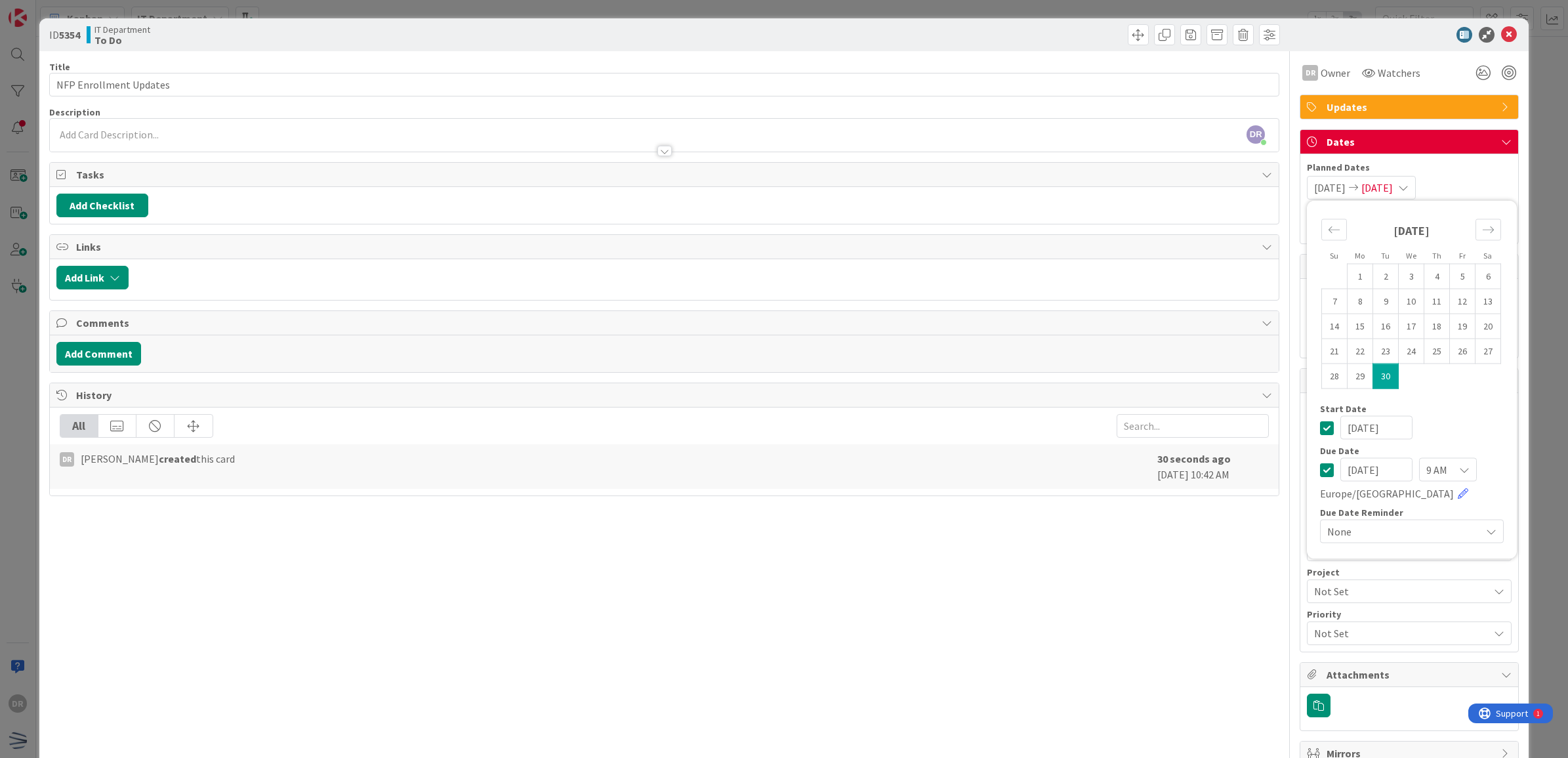
click at [240, 135] on div "DR [PERSON_NAME] just joined" at bounding box center [665, 135] width 1230 height 33
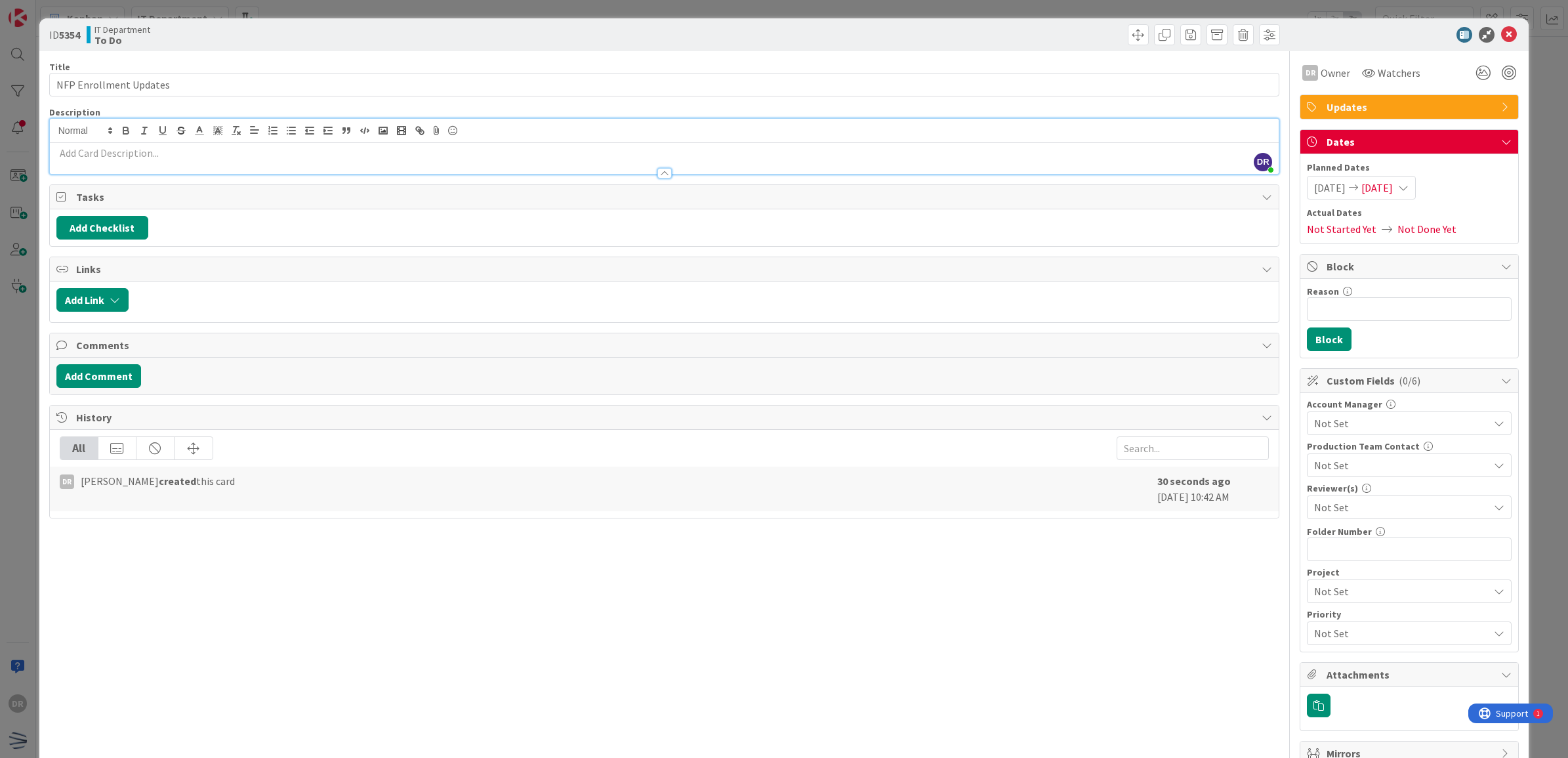
click at [383, 155] on p at bounding box center [664, 153] width 1216 height 15
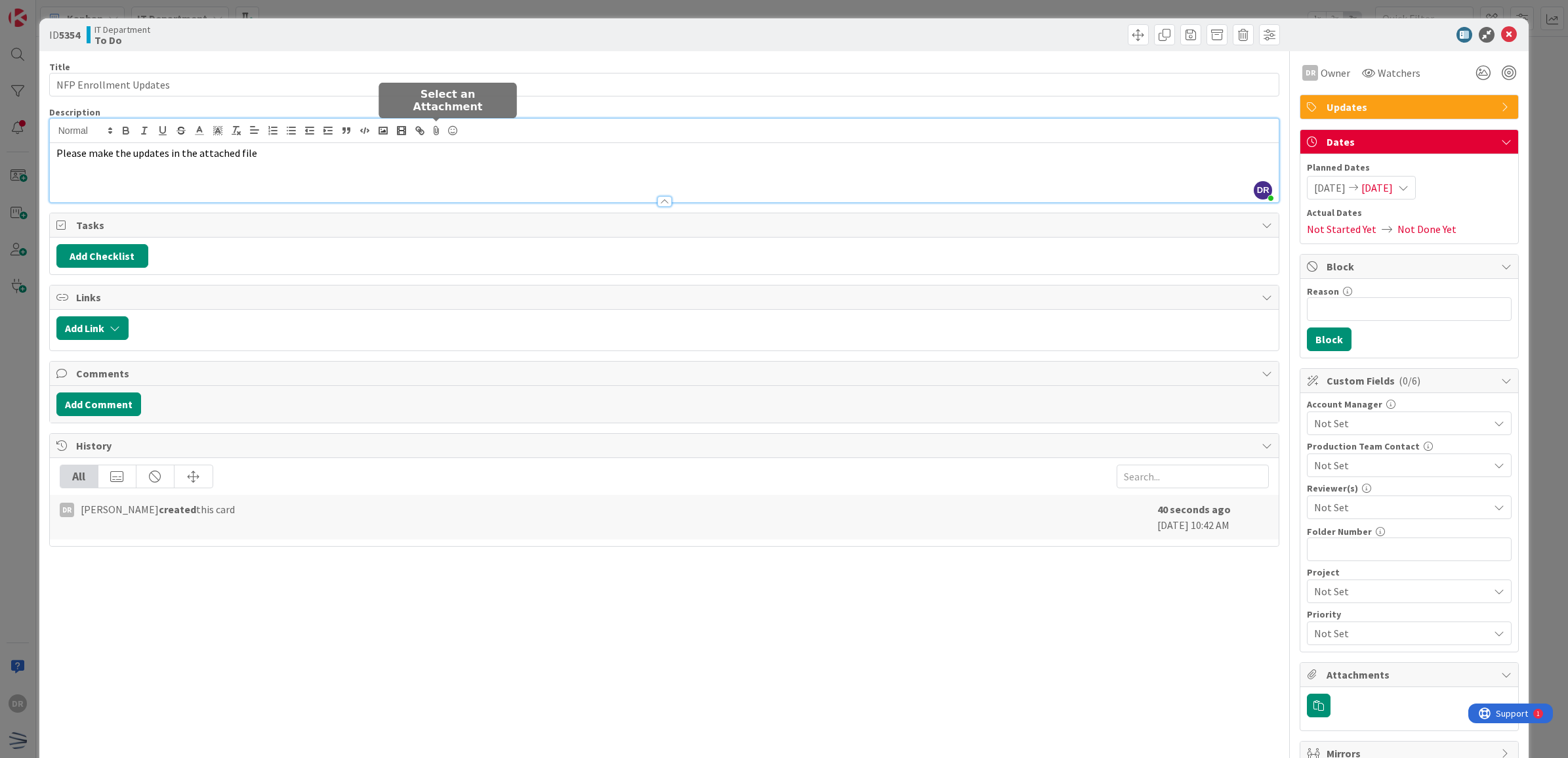
click at [432, 132] on icon at bounding box center [437, 130] width 16 height 19
click at [444, 250] on icon "button" at bounding box center [447, 247] width 11 height 11
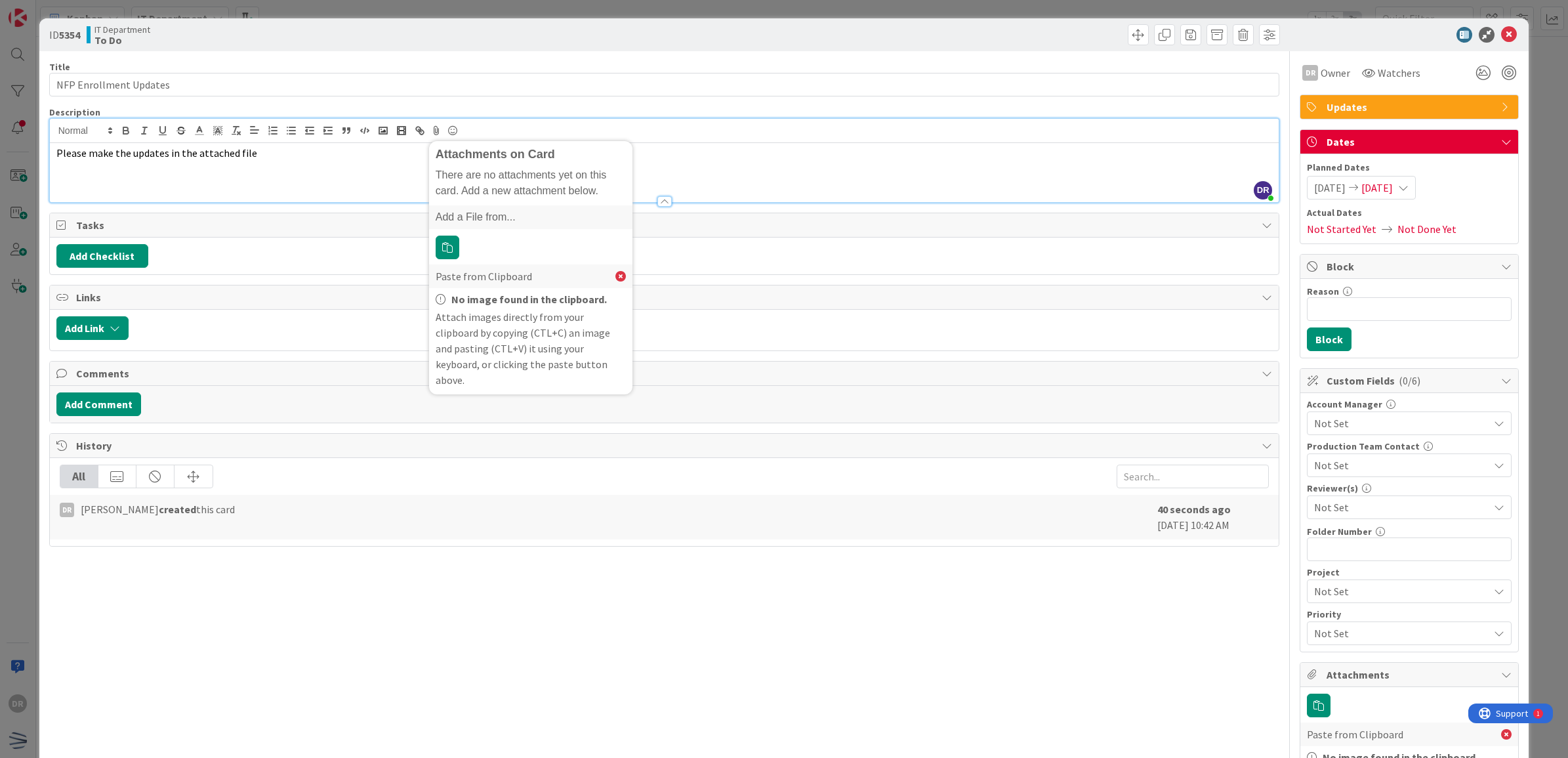
click at [798, 174] on div "Please make the updates in the attached file" at bounding box center [665, 172] width 1230 height 59
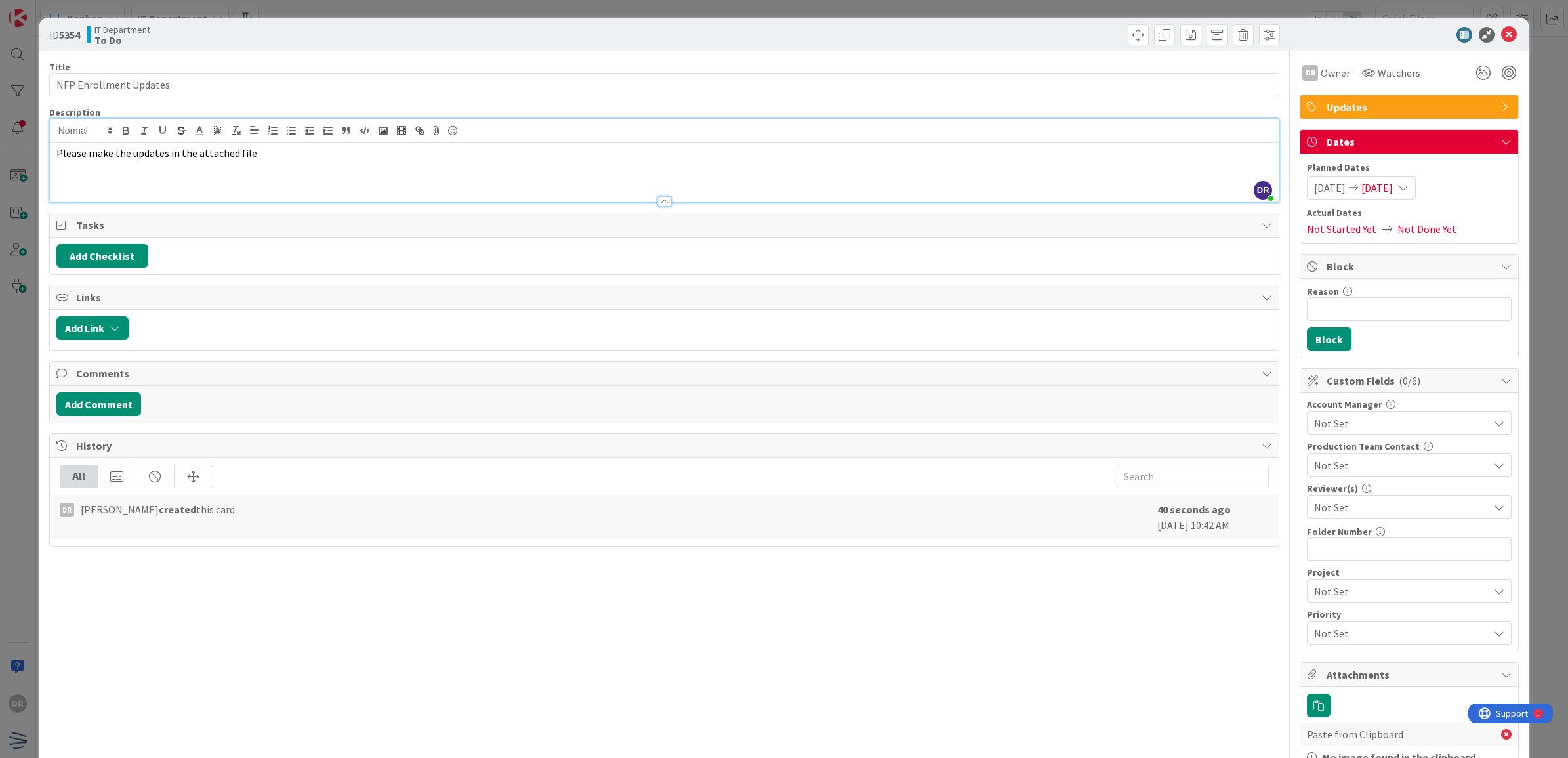
click at [335, 154] on p "Please make the updates in the attached file" at bounding box center [664, 153] width 1216 height 15
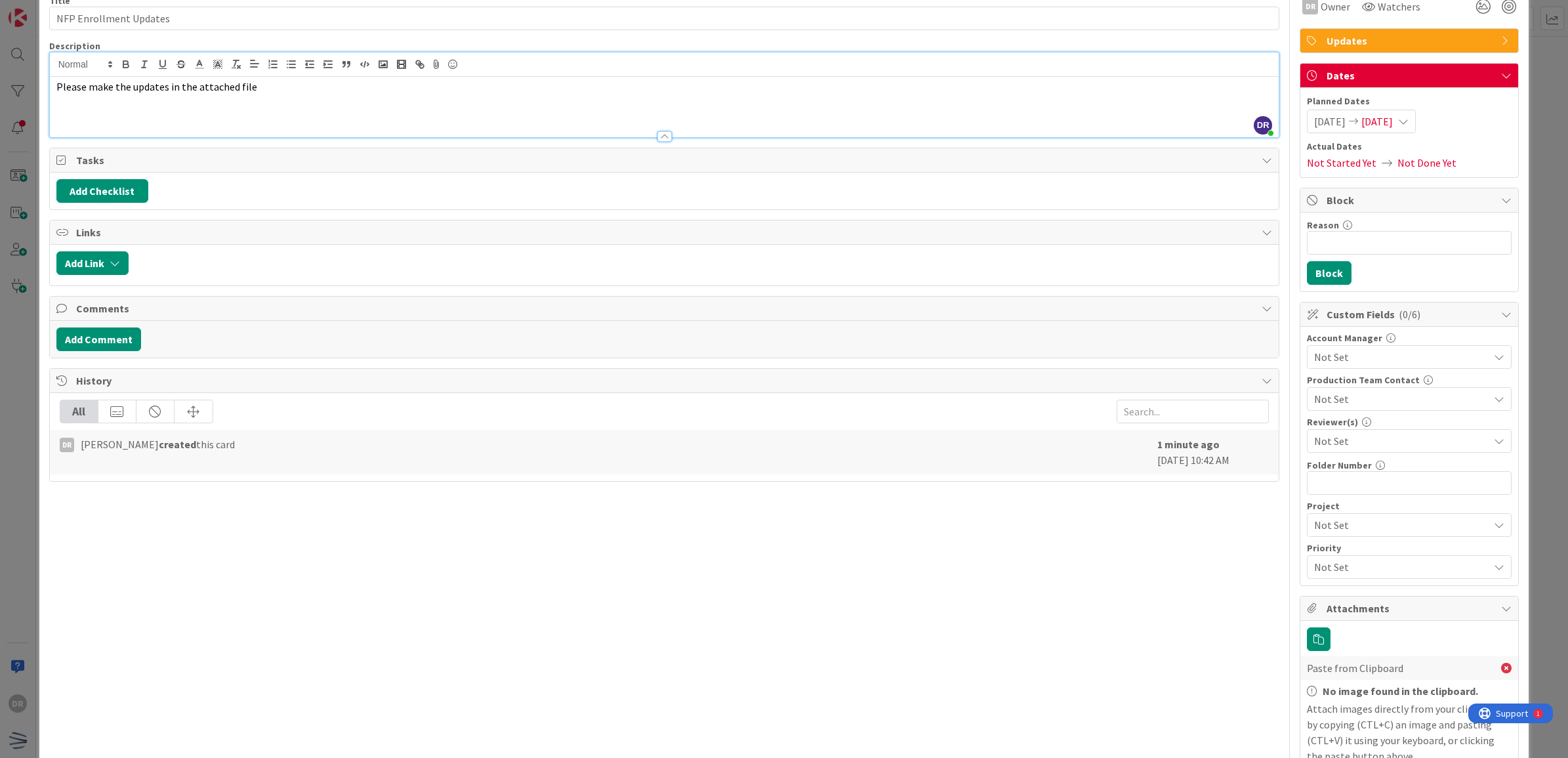
scroll to position [64, 0]
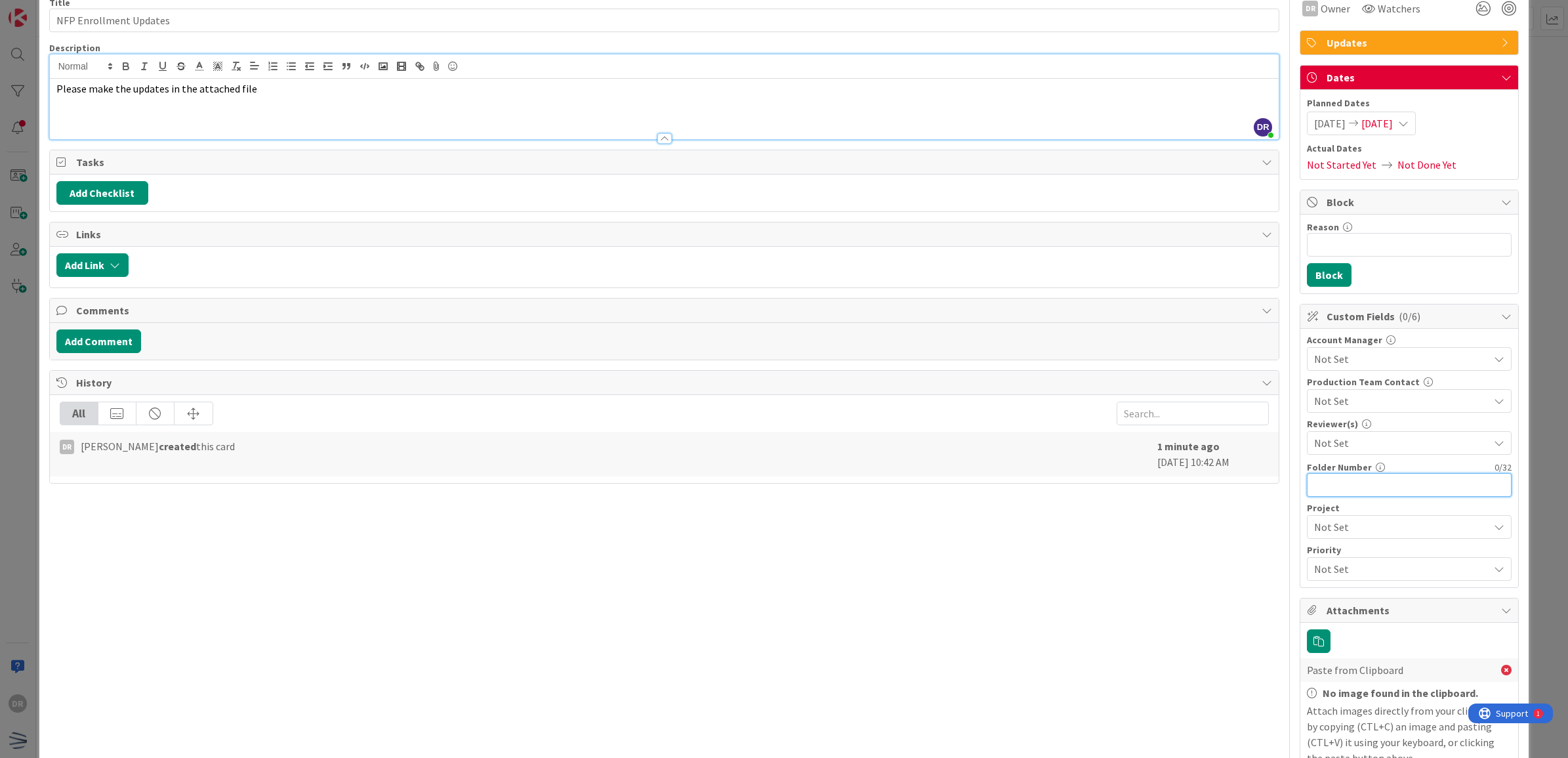
click at [1355, 482] on input "text" at bounding box center [1409, 485] width 205 height 24
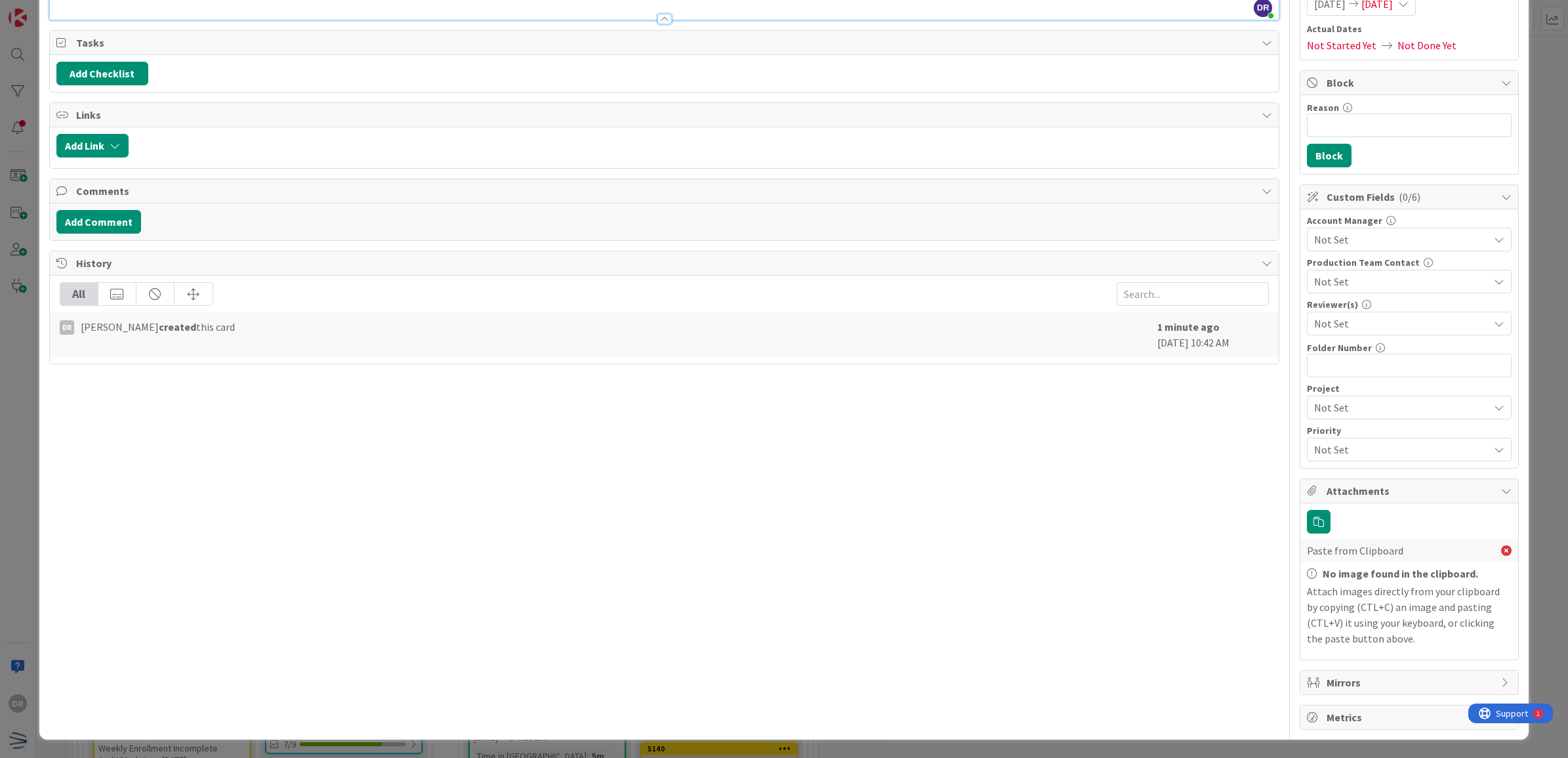
click at [1410, 680] on span "Mirrors" at bounding box center [1410, 682] width 168 height 16
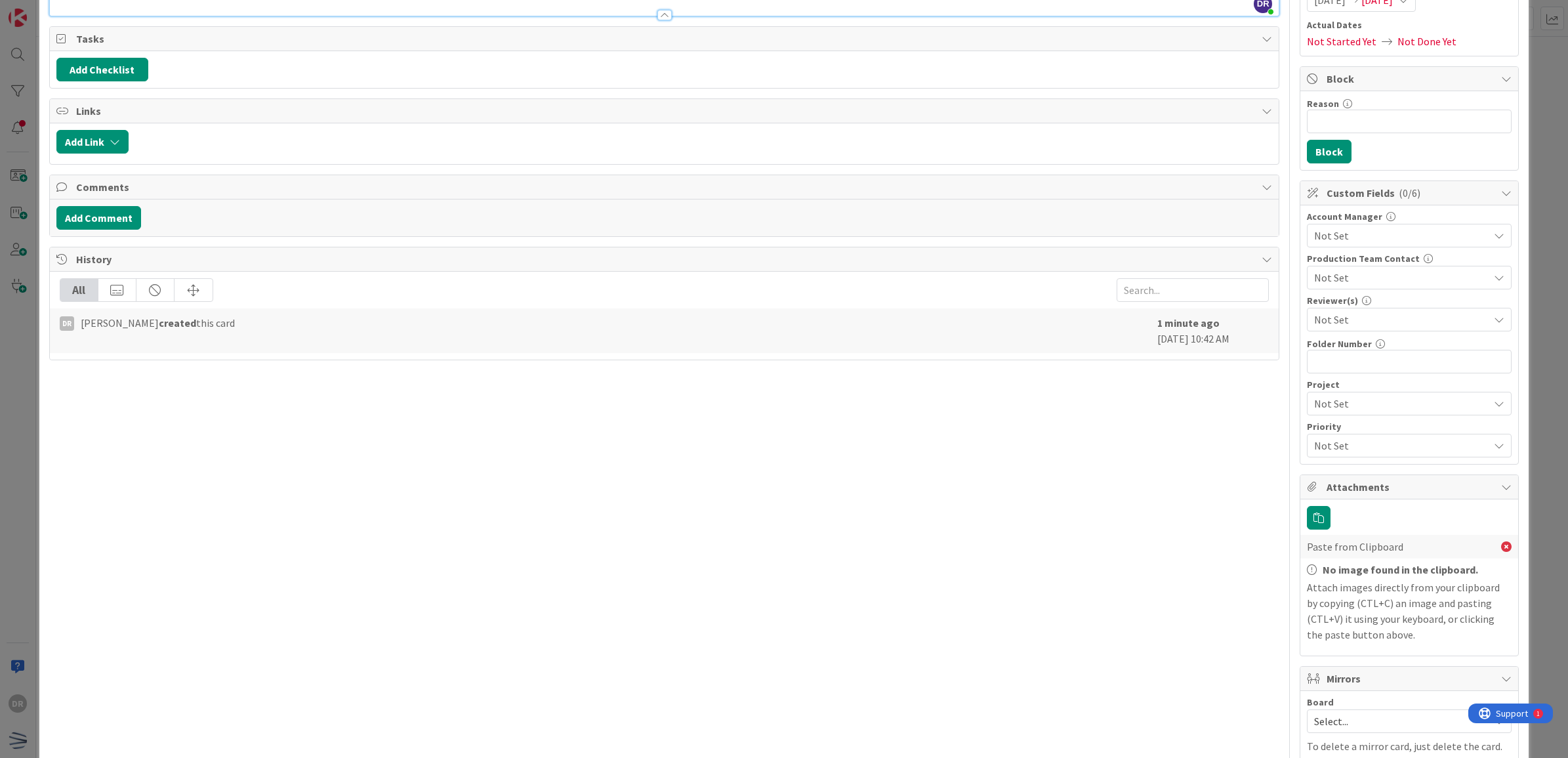
click at [1410, 680] on span "Mirrors" at bounding box center [1410, 678] width 168 height 16
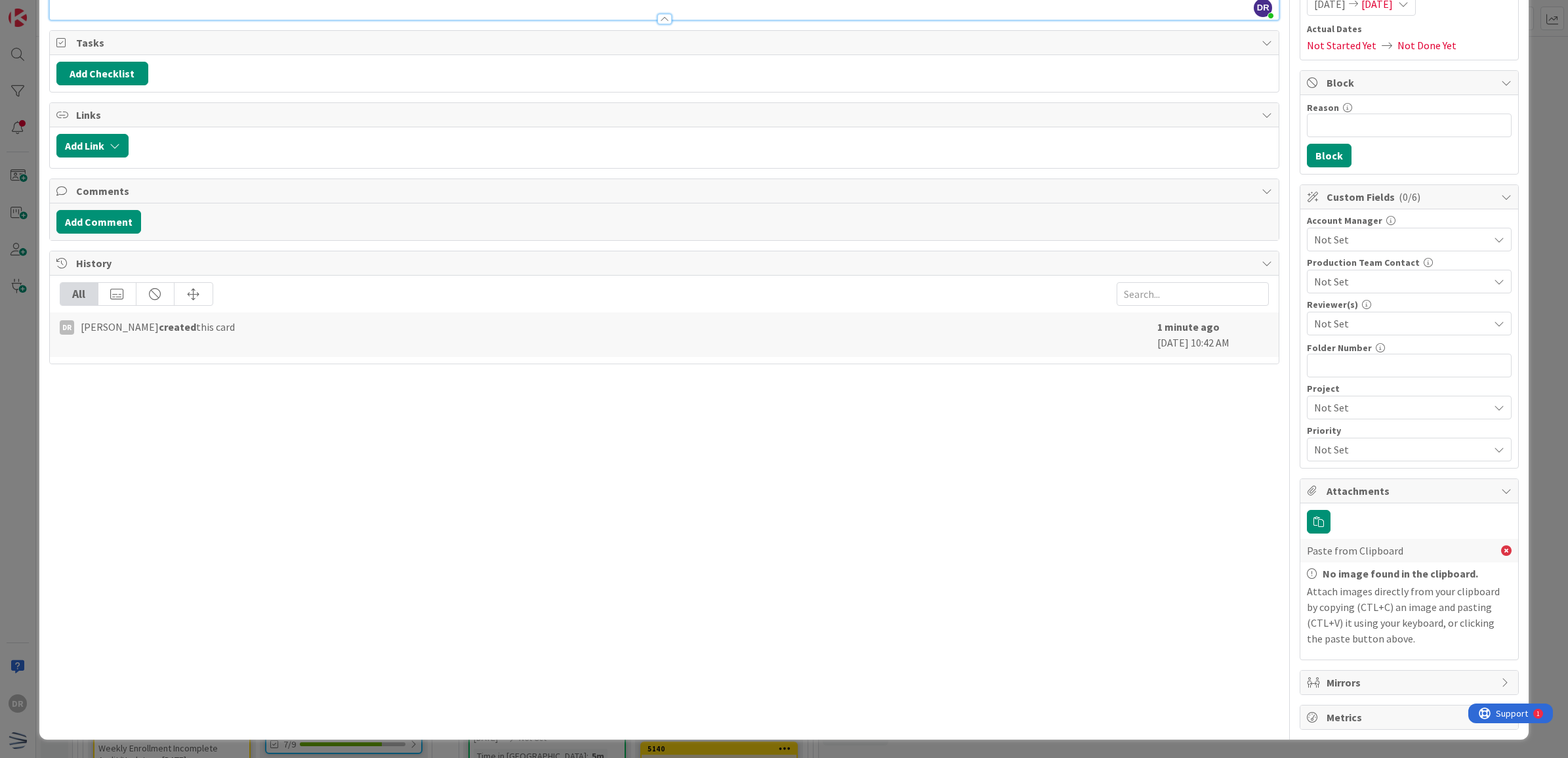
click at [1501, 493] on icon at bounding box center [1506, 491] width 11 height 11
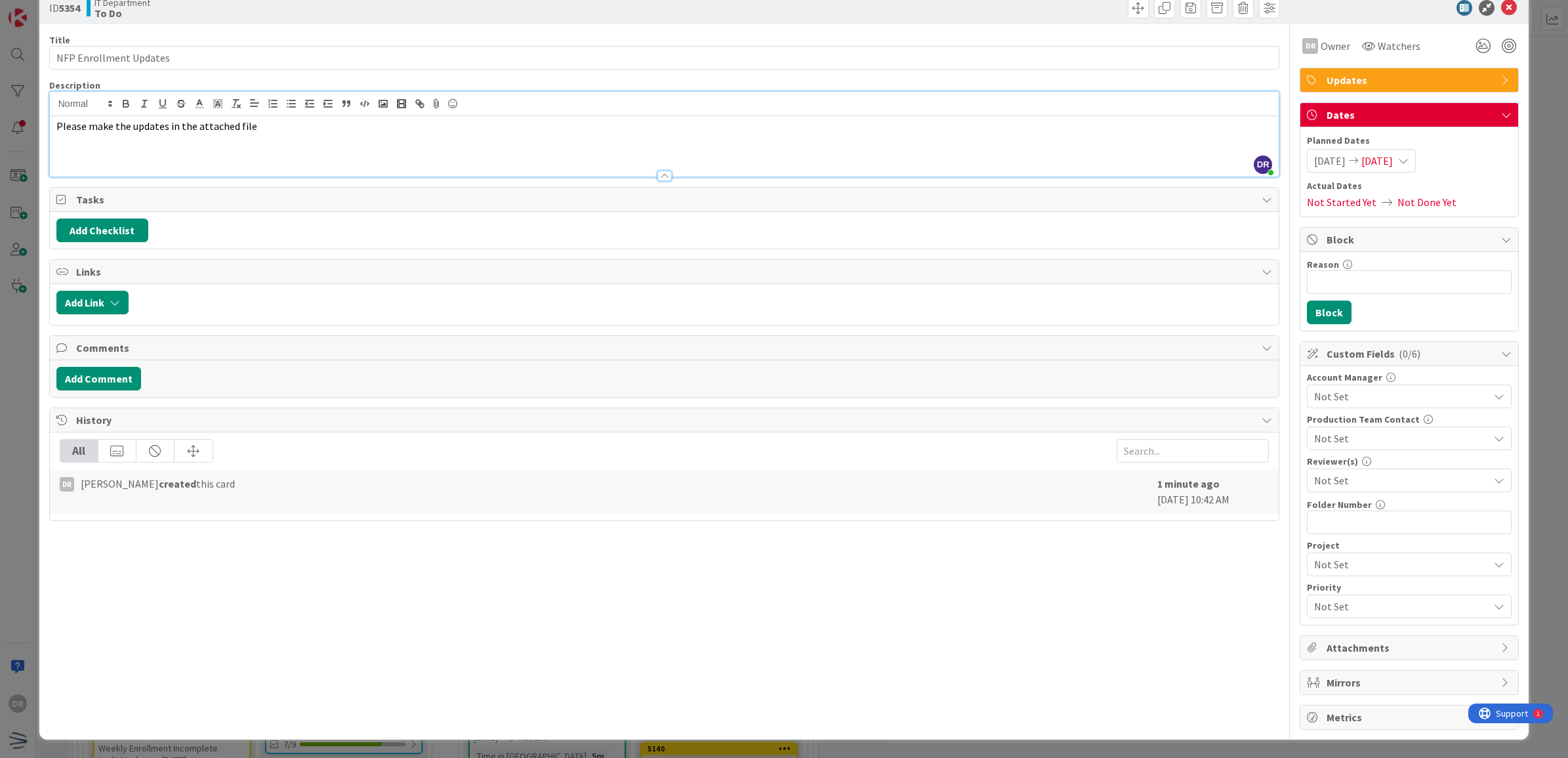
scroll to position [0, 0]
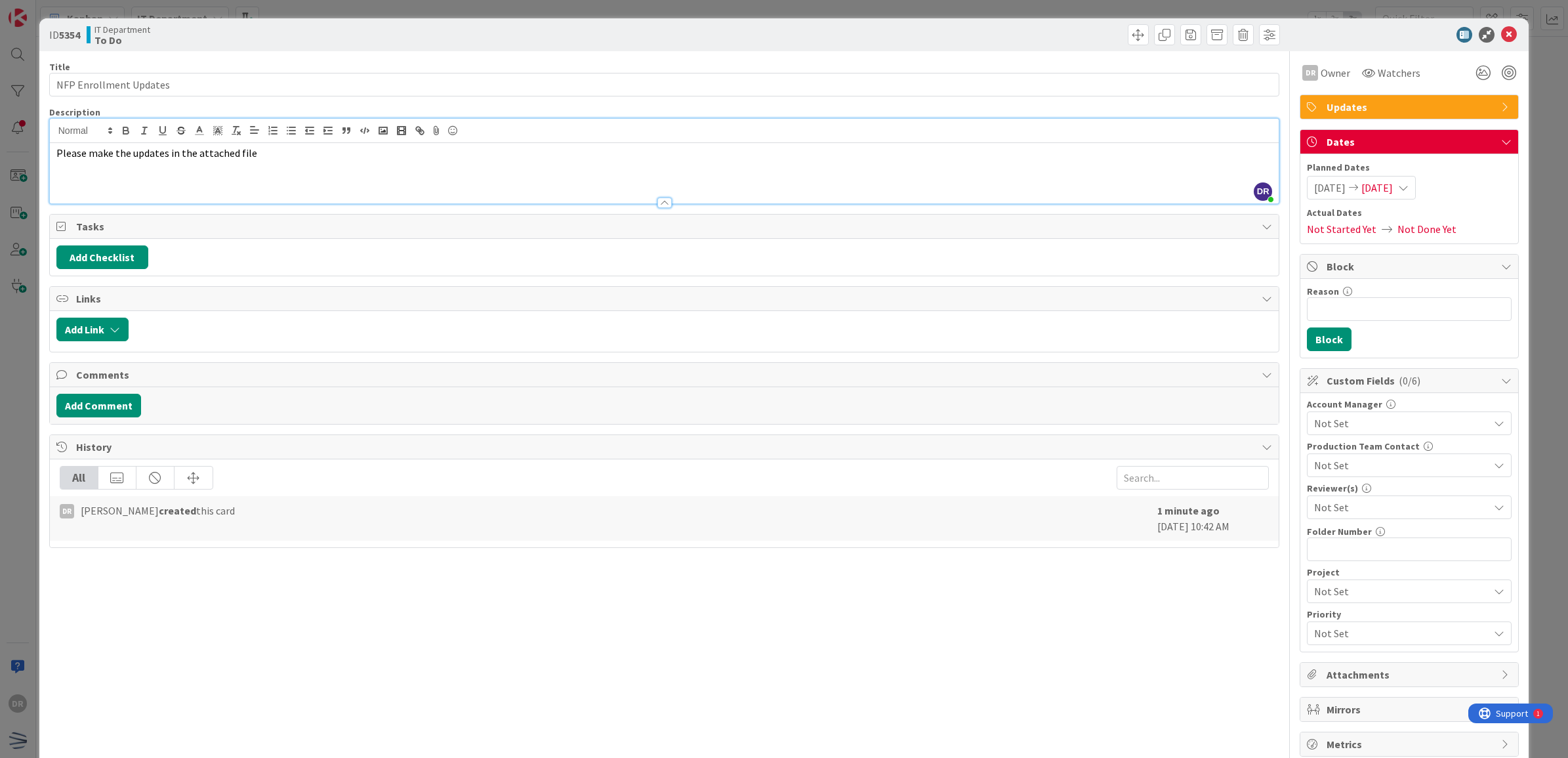
click at [1486, 384] on div "Custom Fields ( 0/6 )" at bounding box center [1409, 380] width 218 height 25
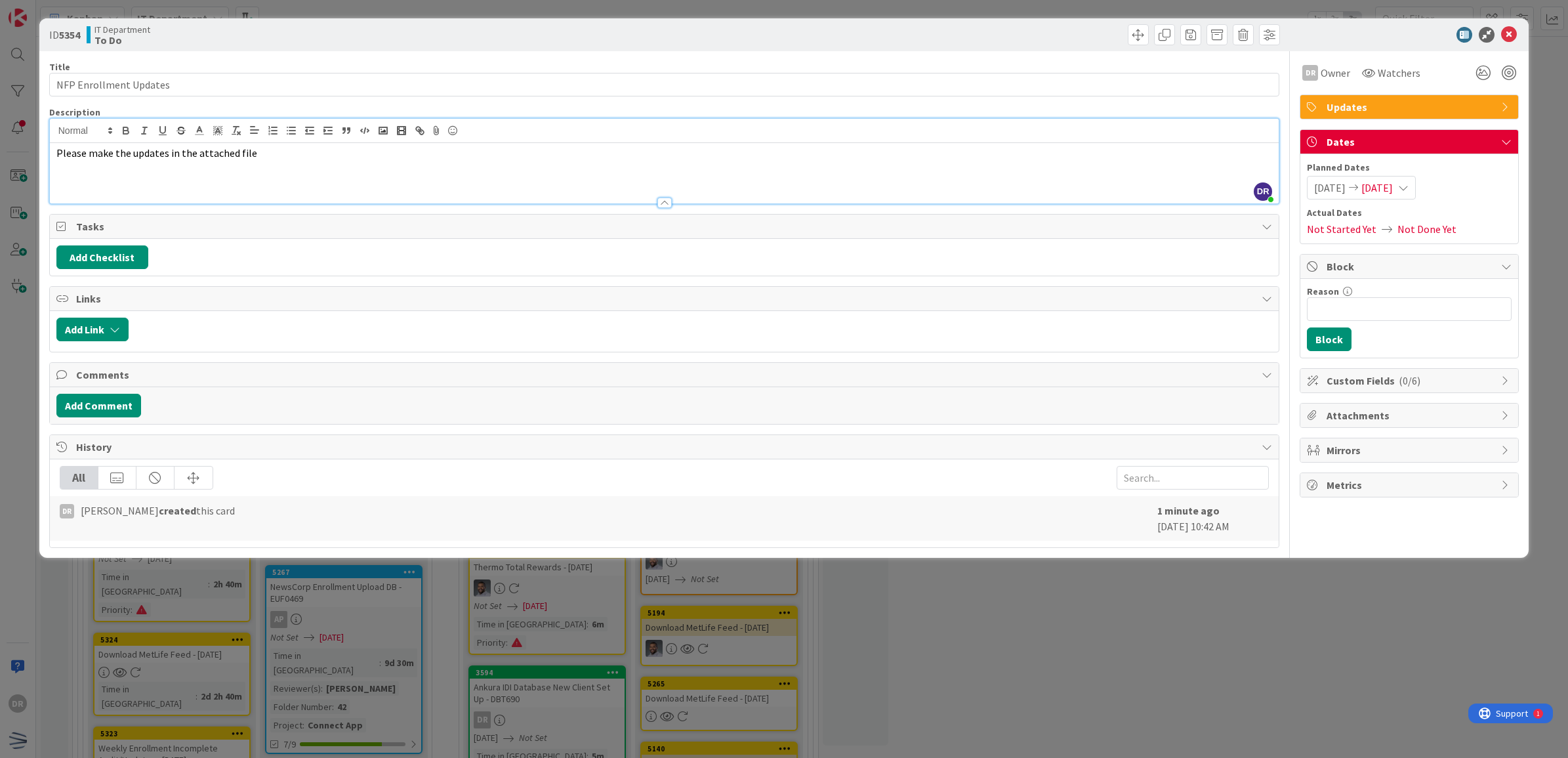
click at [1486, 384] on span "Custom Fields ( 0/6 )" at bounding box center [1410, 380] width 168 height 16
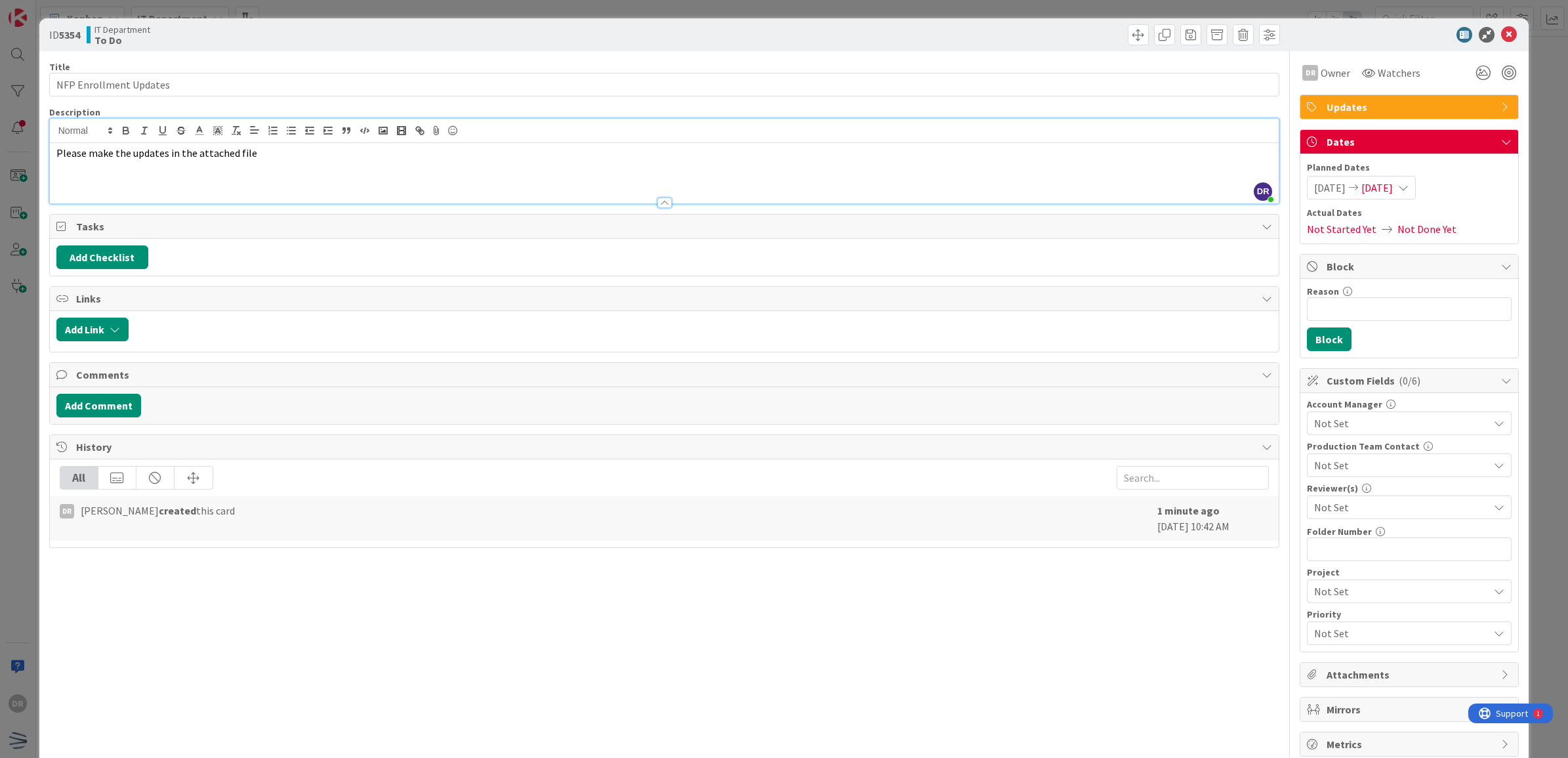
click at [222, 170] on p at bounding box center [664, 168] width 1216 height 15
